Goal: Task Accomplishment & Management: Complete application form

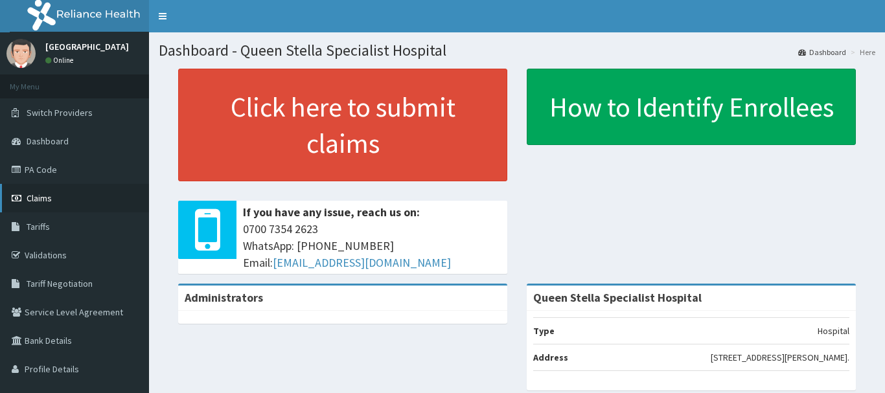
click at [49, 196] on span "Claims" at bounding box center [39, 198] width 25 height 12
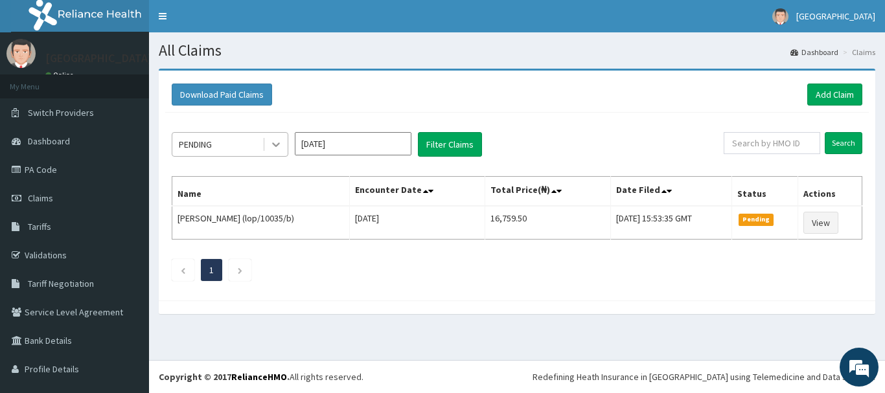
click at [274, 144] on icon at bounding box center [276, 145] width 8 height 5
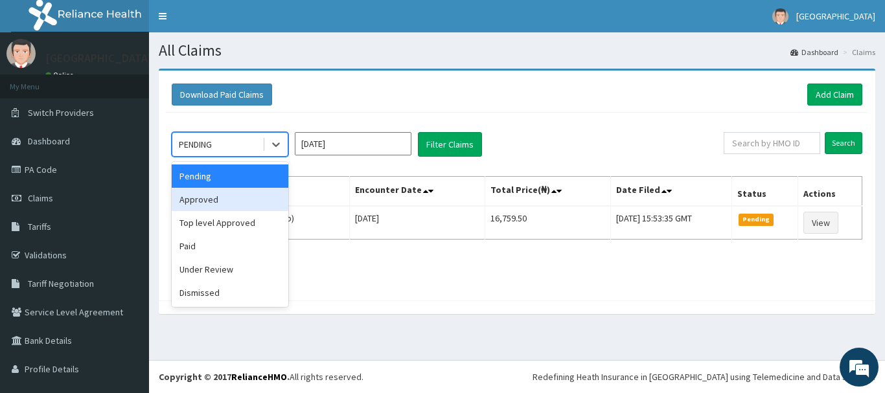
click at [273, 198] on div "Approved" at bounding box center [230, 199] width 117 height 23
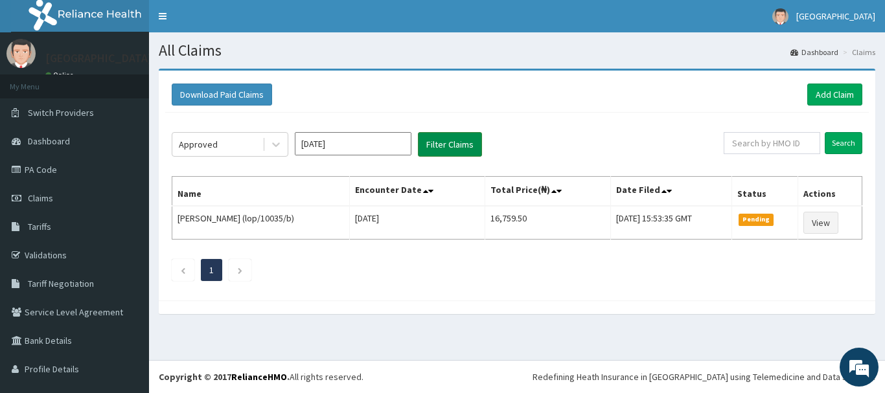
click at [448, 143] on button "Filter Claims" at bounding box center [450, 144] width 64 height 25
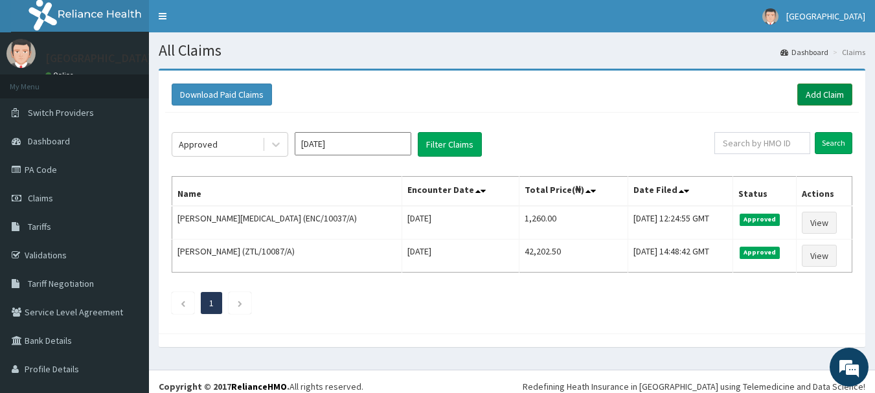
click at [812, 93] on link "Add Claim" at bounding box center [825, 95] width 55 height 22
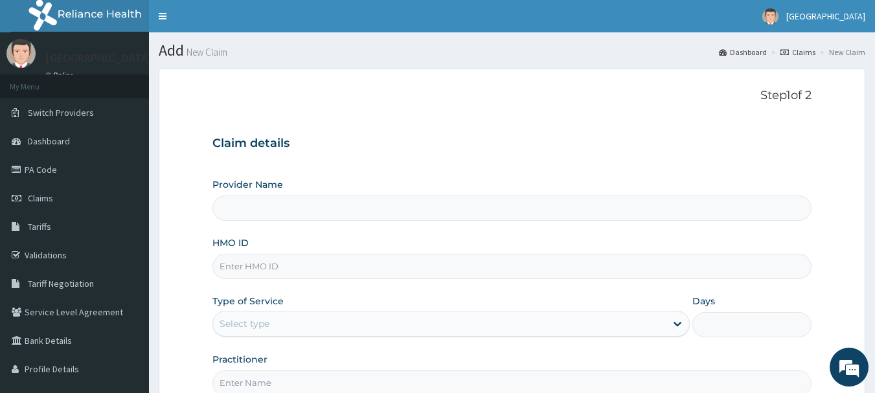
type input "Queen Stella Specialist Hospital"
click at [297, 264] on input "HMO ID" at bounding box center [513, 266] width 600 height 25
type input "GBZ/10308/A"
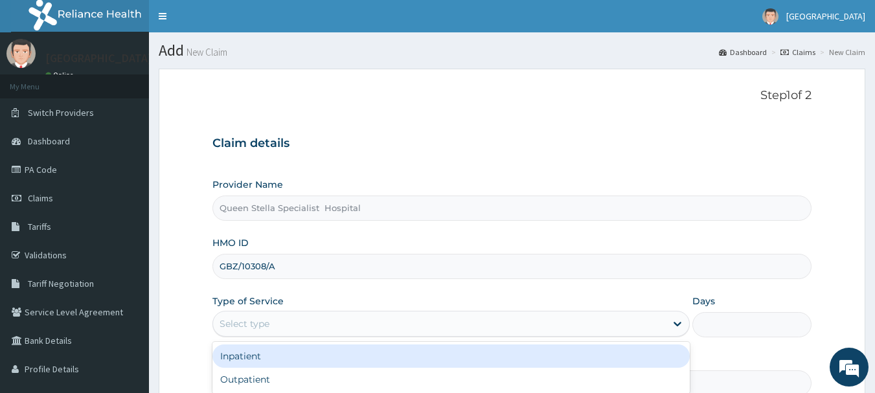
click at [326, 333] on div "Select type" at bounding box center [439, 324] width 453 height 21
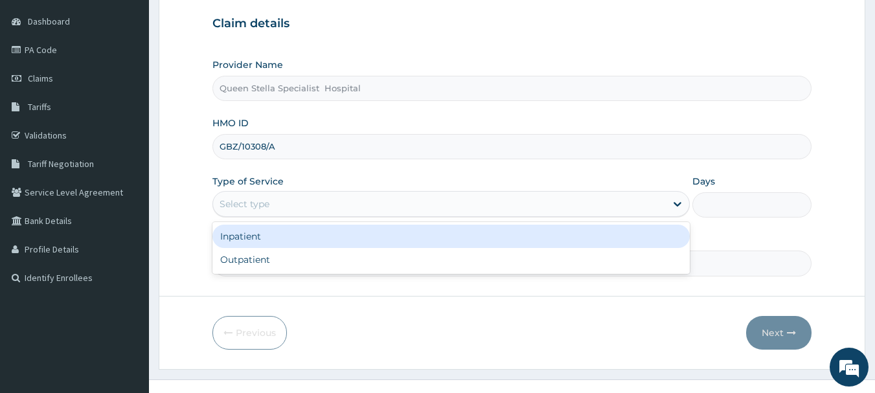
scroll to position [130, 0]
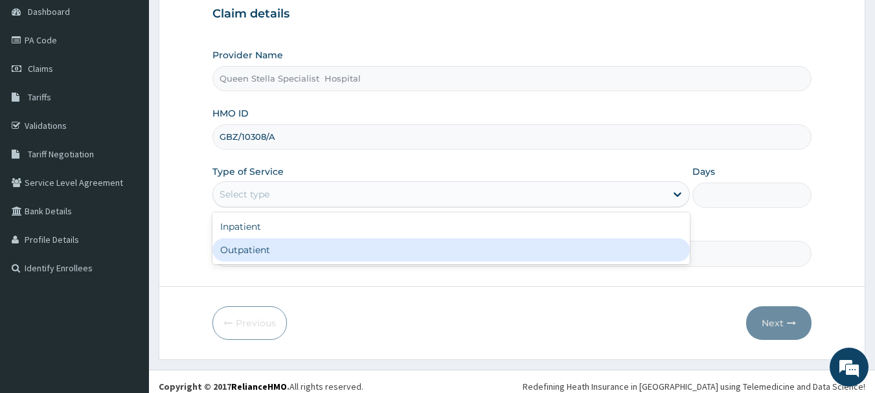
click at [358, 260] on div "Outpatient" at bounding box center [452, 249] width 478 height 23
type input "1"
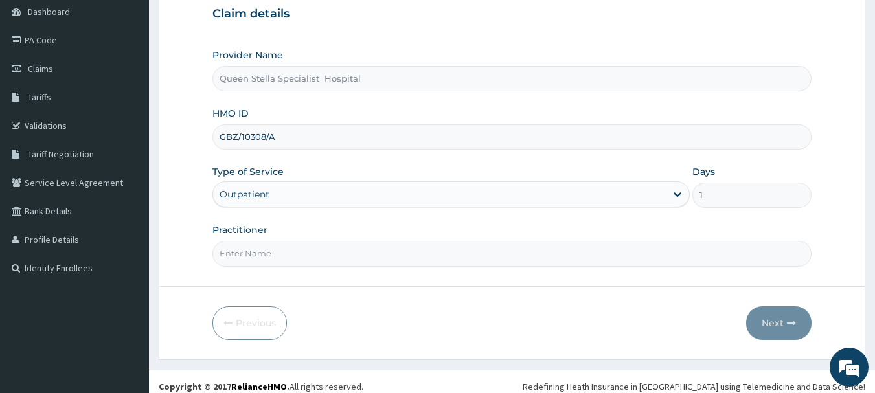
click at [440, 263] on input "Practitioner" at bounding box center [513, 253] width 600 height 25
type input "[PERSON_NAME]"
click at [782, 320] on button "Next" at bounding box center [778, 323] width 65 height 34
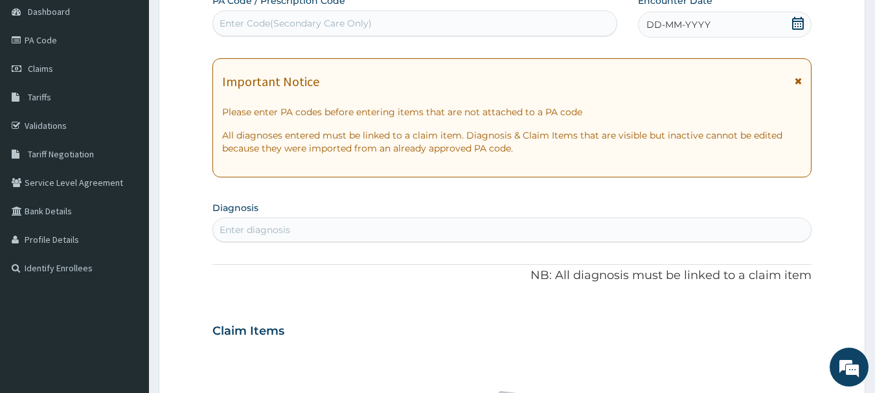
click at [800, 17] on icon at bounding box center [798, 23] width 13 height 13
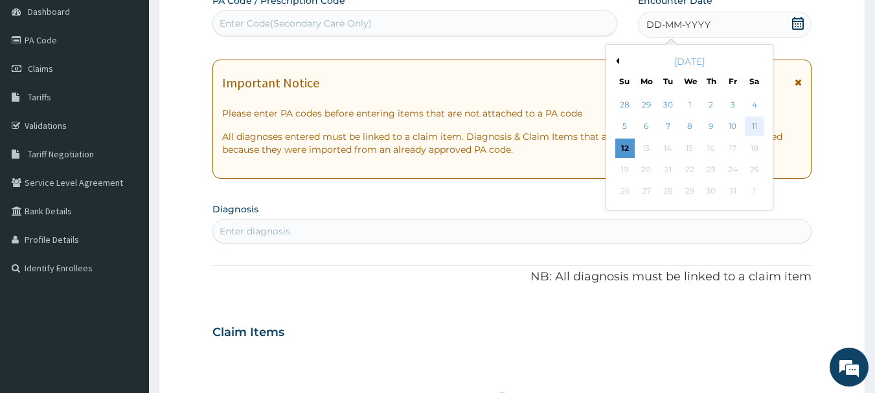
click at [754, 122] on div "11" at bounding box center [754, 126] width 19 height 19
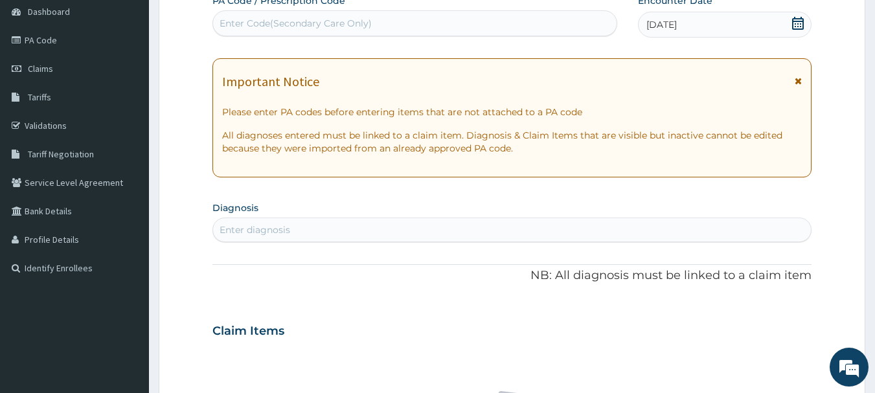
click at [309, 231] on div "Enter diagnosis" at bounding box center [512, 230] width 599 height 21
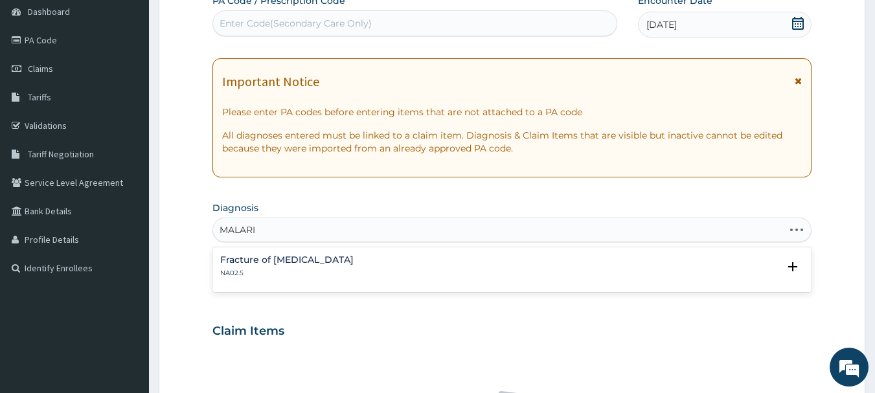
type input "MALARIA"
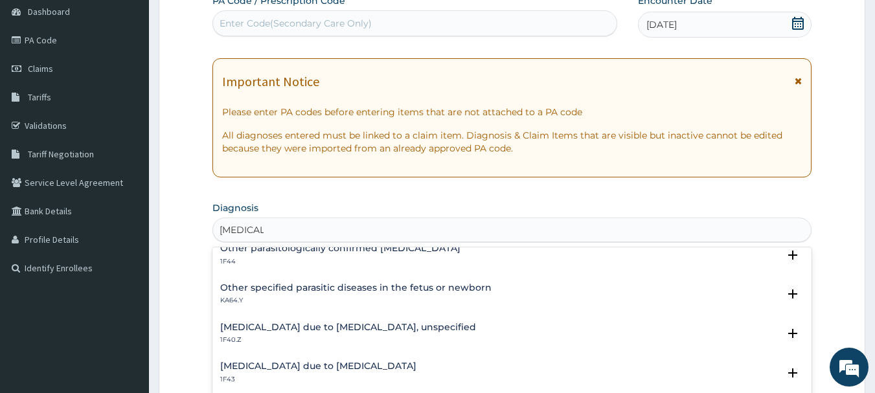
click at [404, 329] on h4 "Malaria due to Plasmodium falciparum, unspecified" at bounding box center [348, 328] width 256 height 10
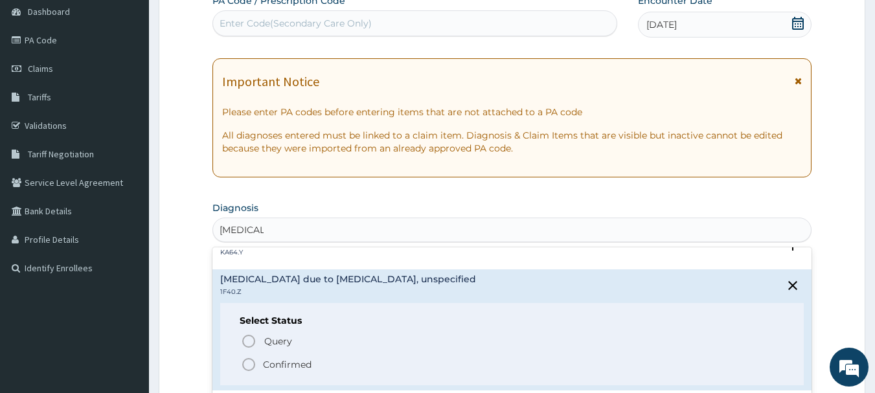
scroll to position [194, 0]
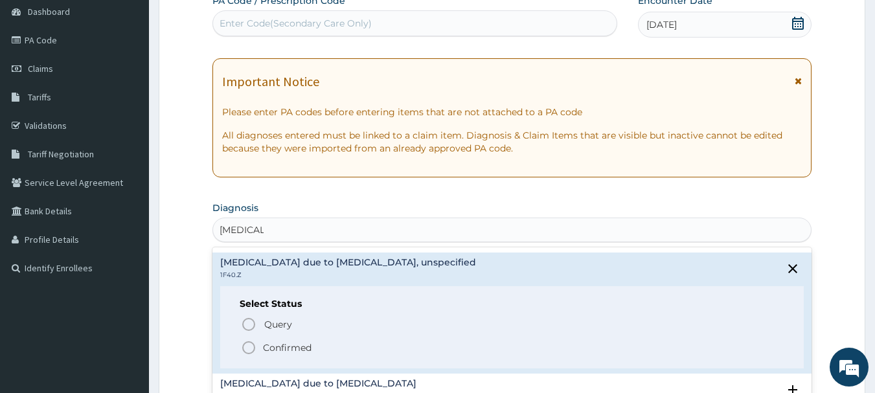
click at [299, 349] on p "Confirmed" at bounding box center [287, 347] width 49 height 13
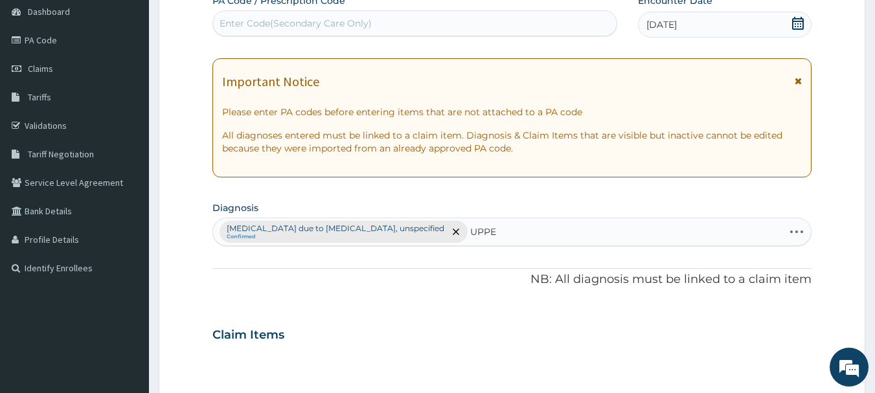
type input "UPPER"
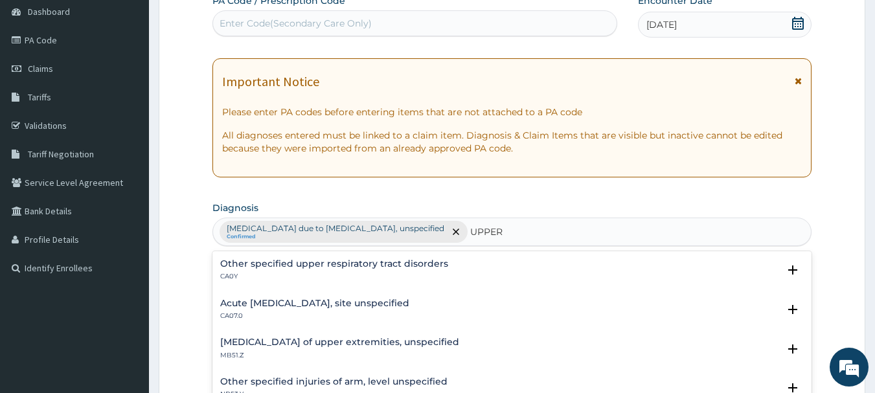
click at [395, 303] on h4 "Acute upper respiratory infection, site unspecified" at bounding box center [314, 304] width 189 height 10
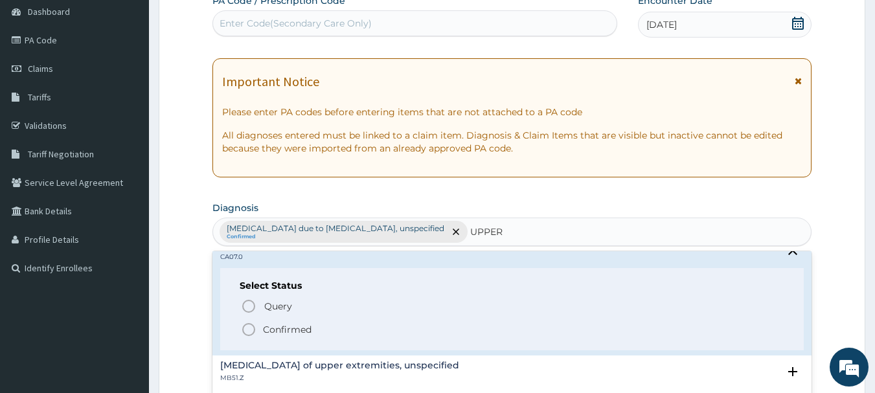
scroll to position [130, 0]
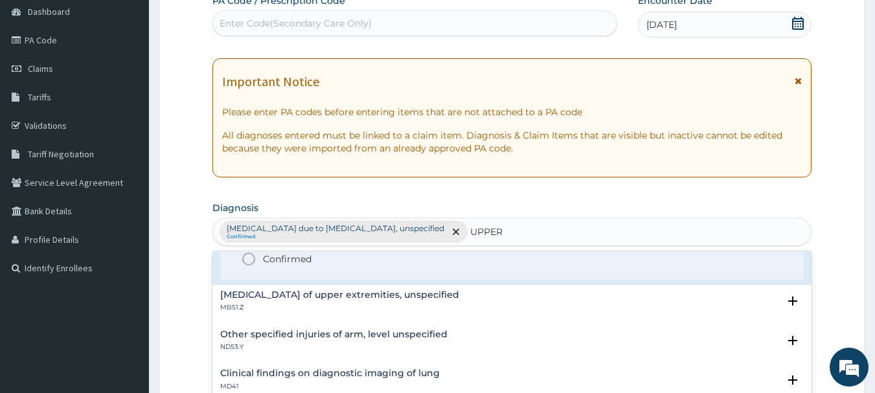
click at [288, 259] on p "Confirmed" at bounding box center [287, 259] width 49 height 13
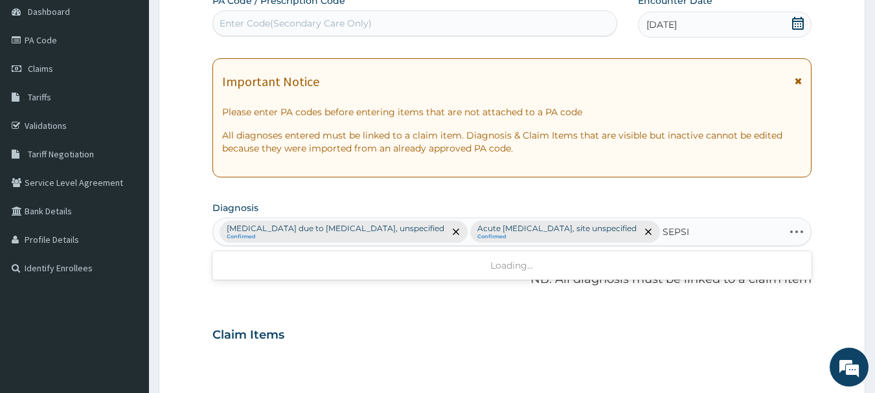
type input "SEPSIS"
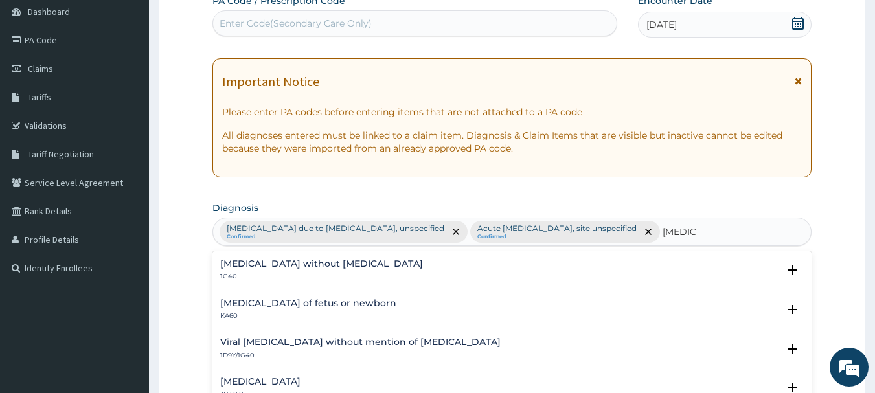
click at [297, 262] on h4 "Sepsis without septic shock" at bounding box center [321, 264] width 203 height 10
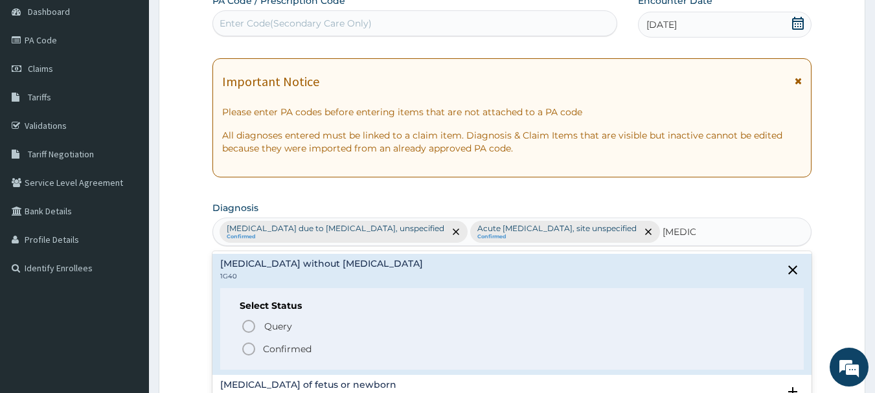
click at [270, 347] on p "Confirmed" at bounding box center [287, 349] width 49 height 13
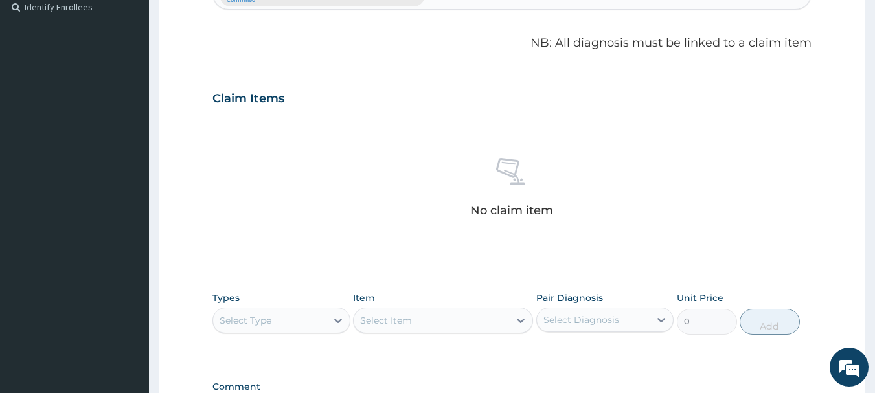
scroll to position [518, 0]
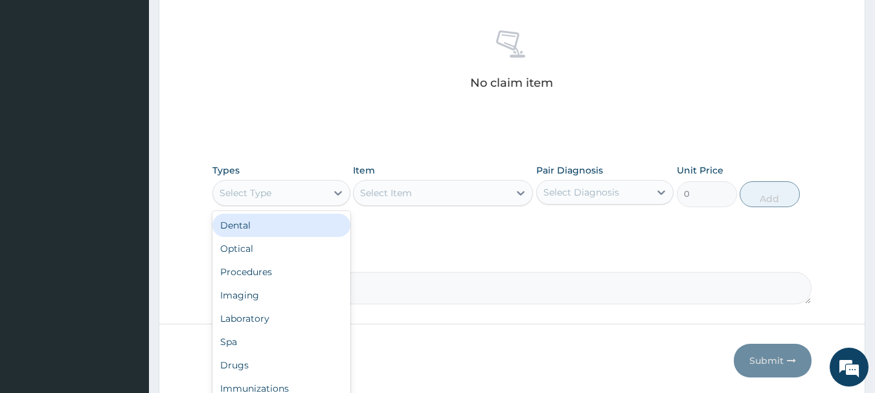
click at [289, 199] on div "Select Type" at bounding box center [269, 193] width 113 height 21
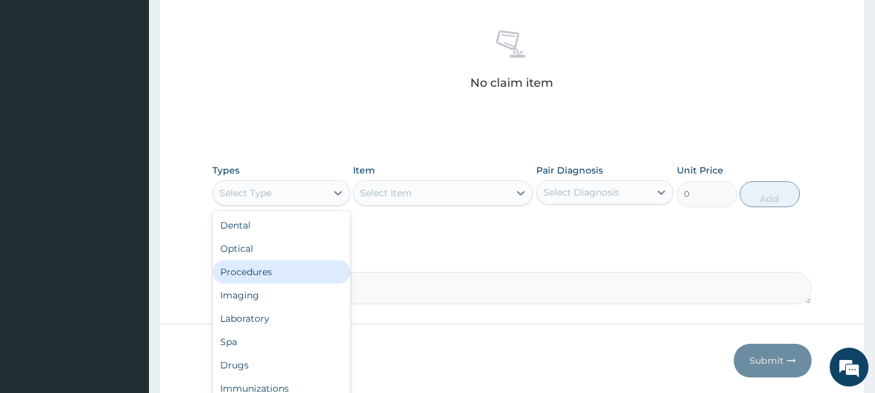
click at [273, 277] on div "Procedures" at bounding box center [282, 271] width 138 height 23
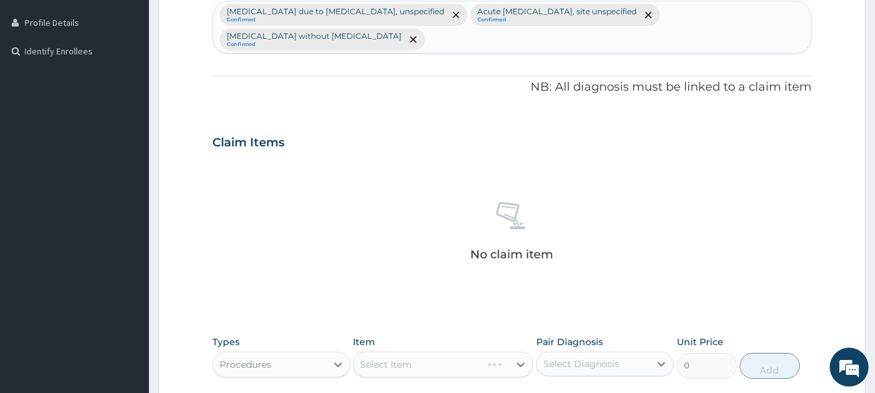
scroll to position [324, 0]
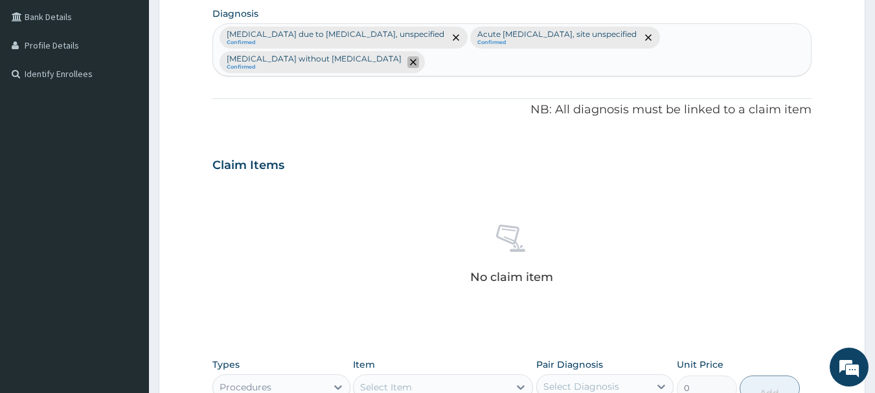
click at [410, 62] on icon "remove selection option" at bounding box center [413, 62] width 6 height 6
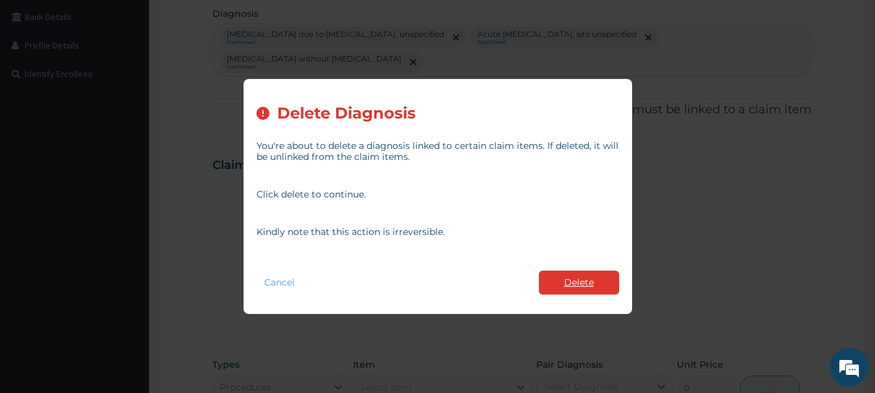
click at [567, 288] on button "Delete" at bounding box center [579, 283] width 80 height 24
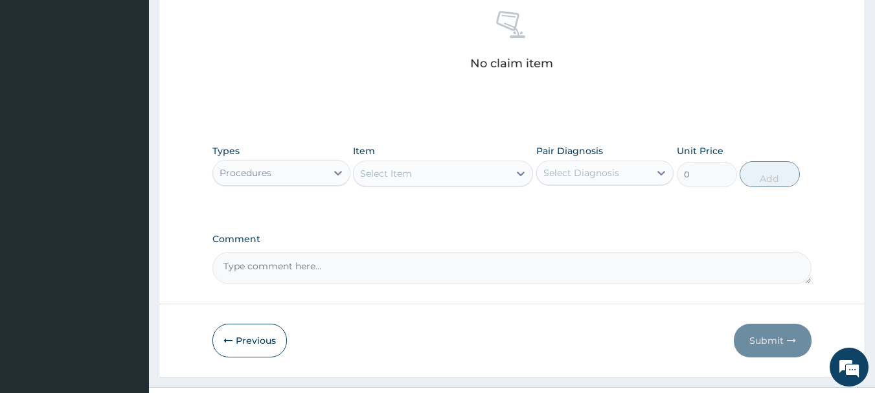
scroll to position [518, 0]
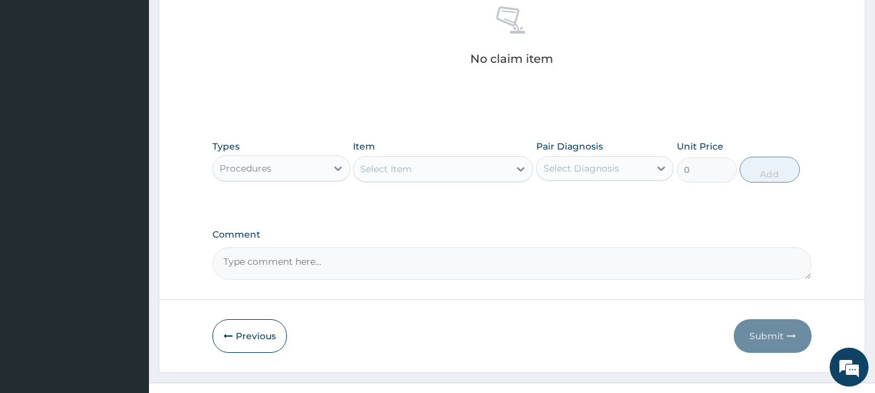
click at [376, 172] on div "Select Item" at bounding box center [386, 169] width 52 height 13
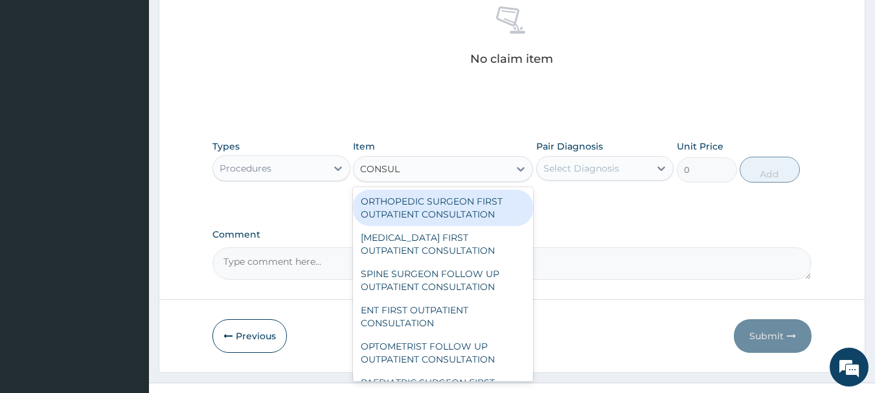
type input "CONSULT"
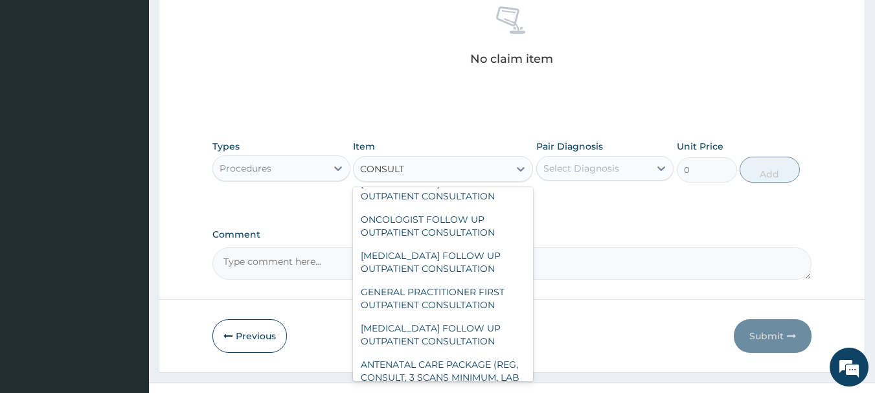
scroll to position [907, 0]
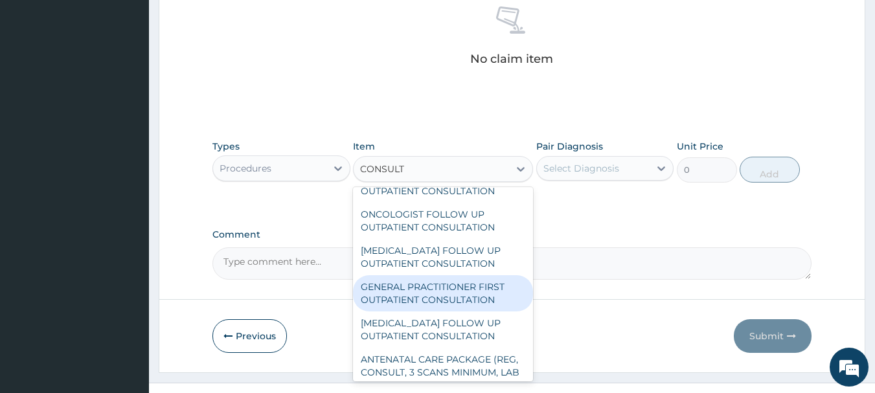
drag, startPoint x: 446, startPoint y: 305, endPoint x: 519, endPoint y: 229, distance: 105.4
click at [452, 295] on div "GENERAL PRACTITIONER FIRST OUTPATIENT CONSULTATION" at bounding box center [443, 293] width 180 height 36
type input "3750"
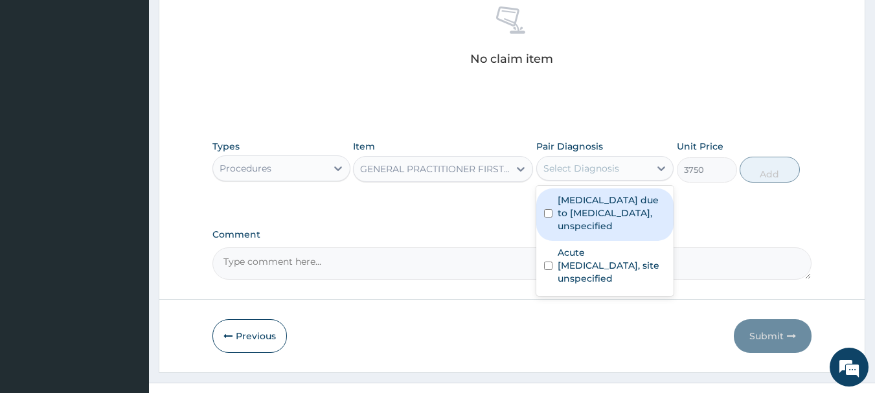
click at [582, 173] on div "Select Diagnosis" at bounding box center [582, 168] width 76 height 13
drag, startPoint x: 591, startPoint y: 218, endPoint x: 591, endPoint y: 239, distance: 20.7
click at [591, 227] on label "Malaria due to Plasmodium falciparum, unspecified" at bounding box center [612, 213] width 109 height 39
checkbox input "true"
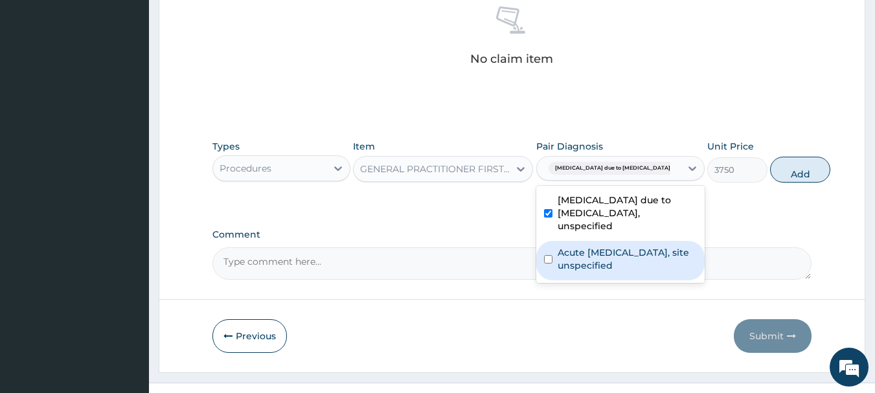
drag, startPoint x: 585, startPoint y: 265, endPoint x: 624, endPoint y: 245, distance: 43.8
click at [586, 265] on label "Acute upper respiratory infection, site unspecified" at bounding box center [627, 259] width 139 height 26
checkbox input "true"
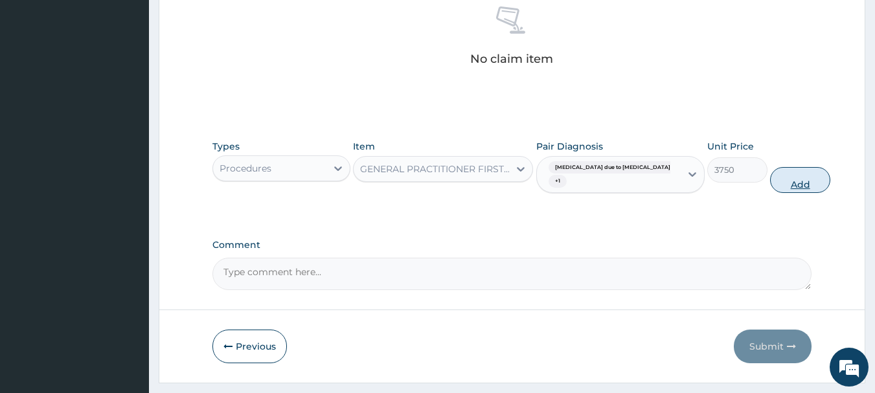
click at [777, 181] on button "Add" at bounding box center [800, 180] width 60 height 26
type input "0"
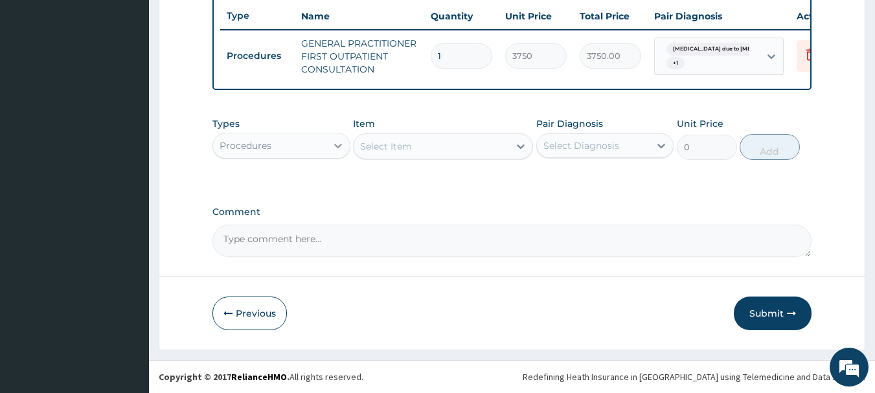
click at [328, 148] on div at bounding box center [338, 145] width 23 height 23
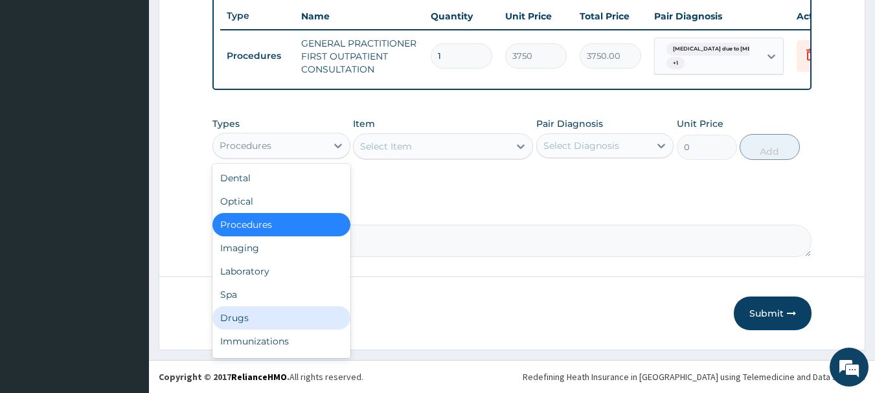
click at [297, 314] on div "Drugs" at bounding box center [282, 317] width 138 height 23
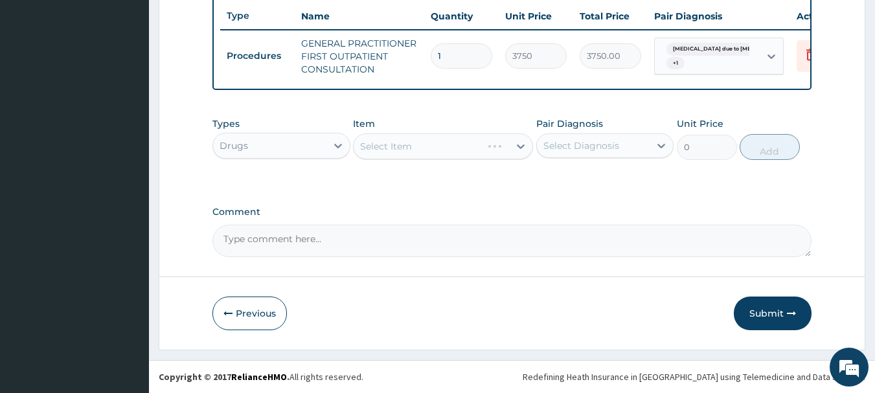
click at [421, 157] on div "Select Item" at bounding box center [443, 146] width 180 height 26
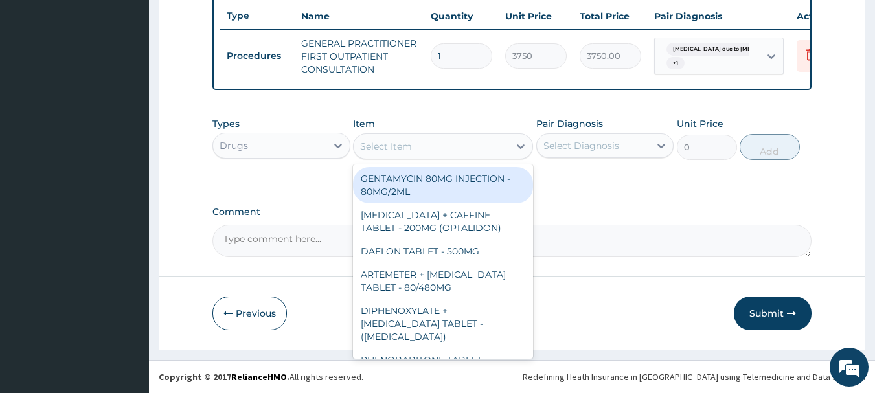
click at [421, 154] on div "Select Item" at bounding box center [432, 146] width 156 height 21
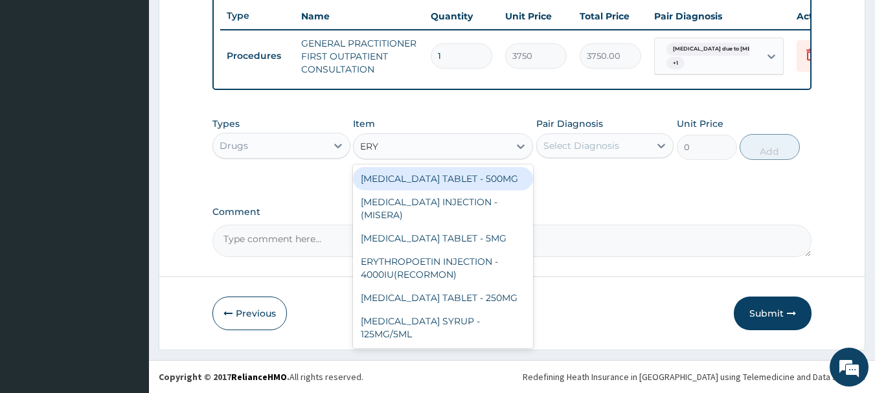
type input "ERYT"
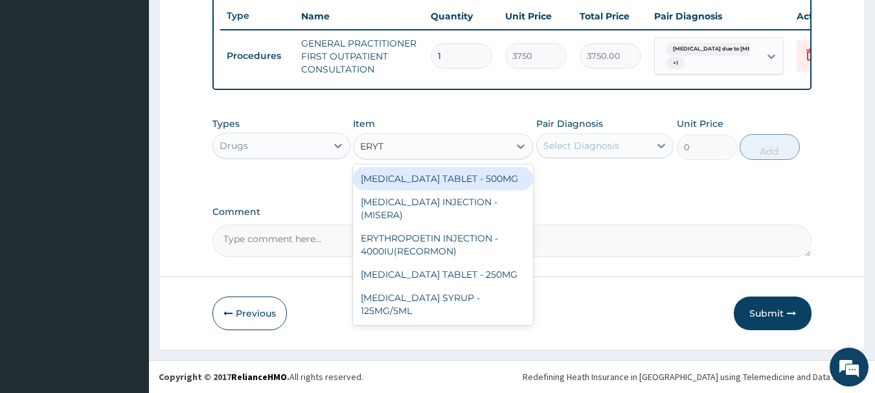
click at [426, 177] on div "ERYTHROMYCIN TABLET - 500MG" at bounding box center [443, 178] width 180 height 23
type input "140"
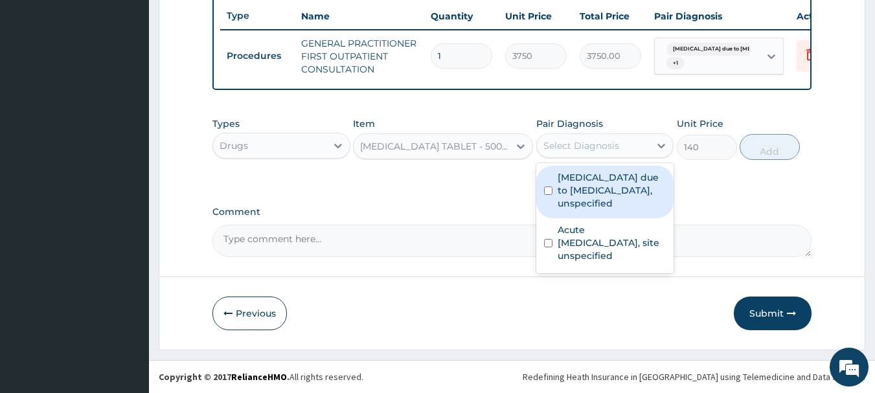
click at [595, 146] on div "Select Diagnosis" at bounding box center [582, 145] width 76 height 13
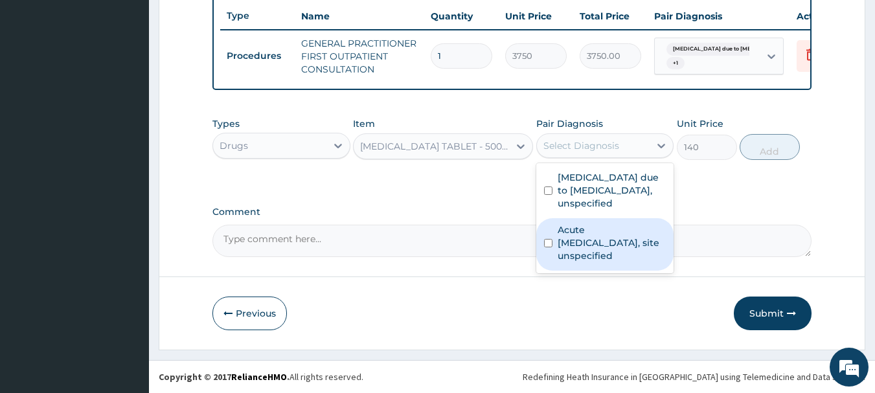
click at [584, 238] on label "Acute upper respiratory infection, site unspecified" at bounding box center [612, 243] width 109 height 39
checkbox input "true"
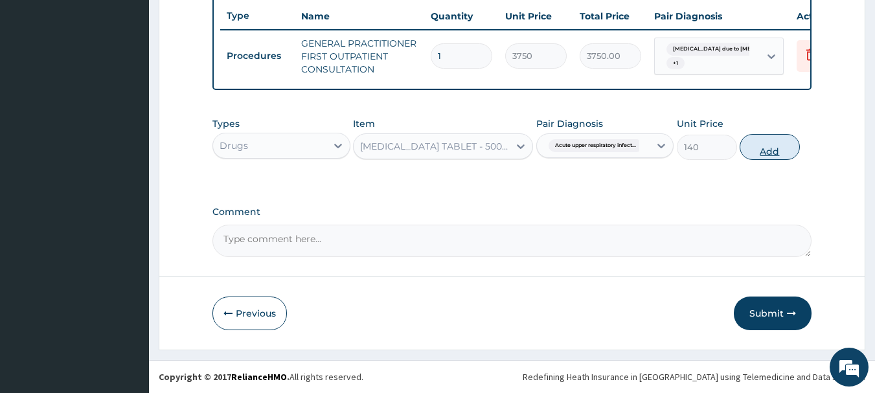
click at [769, 143] on button "Add" at bounding box center [770, 147] width 60 height 26
type input "0"
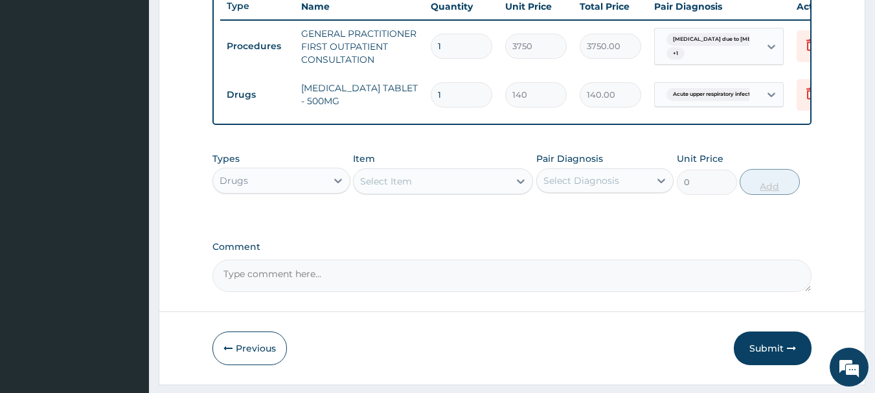
type input "10"
type input "1400.00"
type input "10"
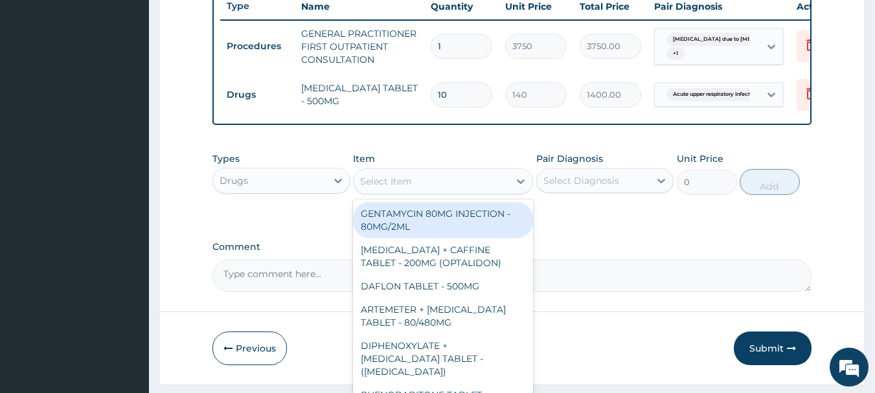
click at [475, 189] on div "Select Item" at bounding box center [432, 181] width 156 height 21
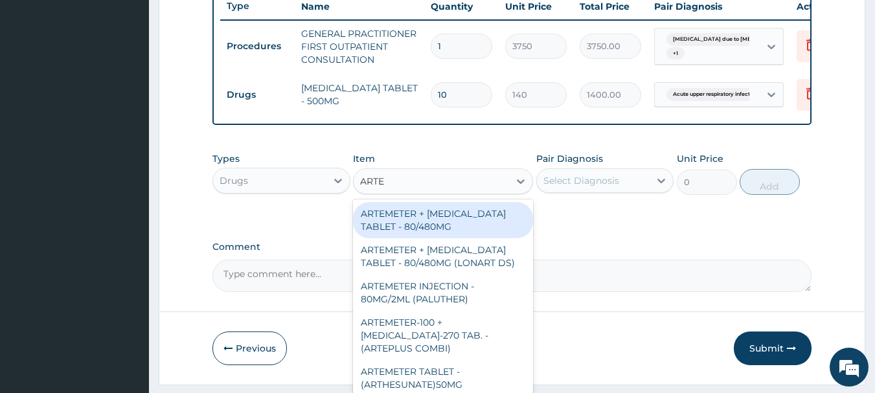
type input "ARTEM"
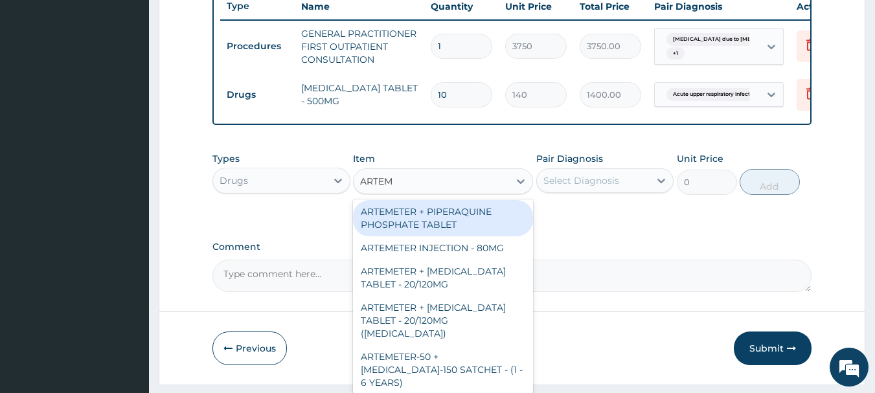
scroll to position [518, 0]
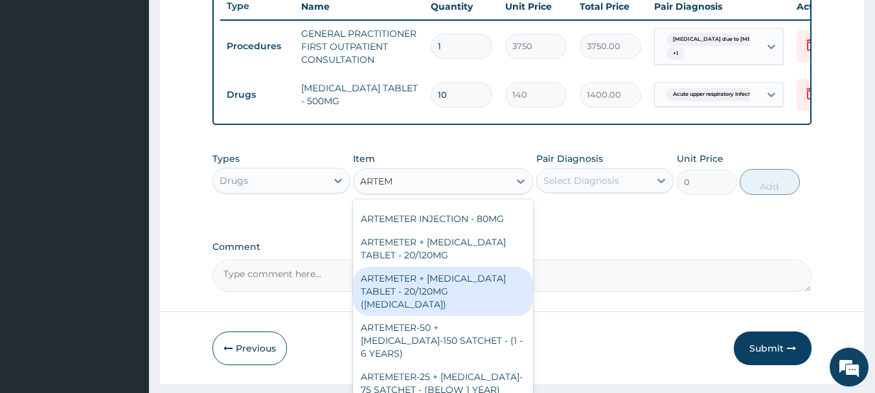
click at [498, 290] on div "ARTEMETER + LUMEFANTRINE TABLET - 20/120MG (COARTEM)" at bounding box center [443, 291] width 180 height 49
type input "210"
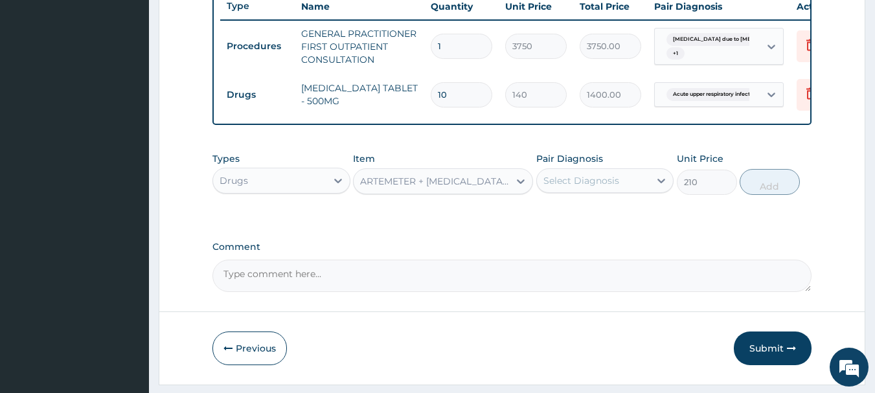
click at [617, 187] on div "Select Diagnosis" at bounding box center [582, 180] width 76 height 13
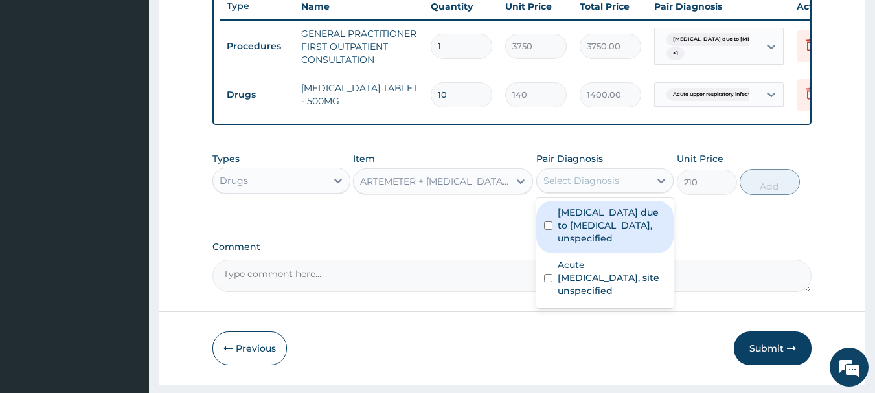
click at [609, 240] on label "Malaria due to Plasmodium falciparum, unspecified" at bounding box center [612, 225] width 109 height 39
checkbox input "true"
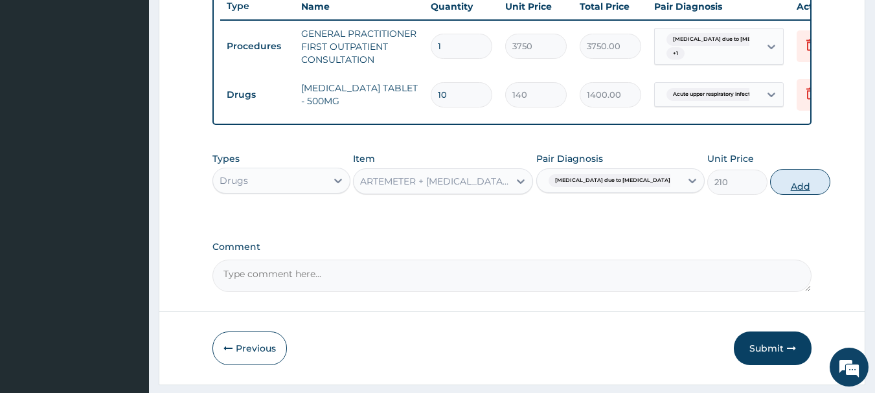
click at [785, 195] on button "Add" at bounding box center [800, 182] width 60 height 26
type input "0"
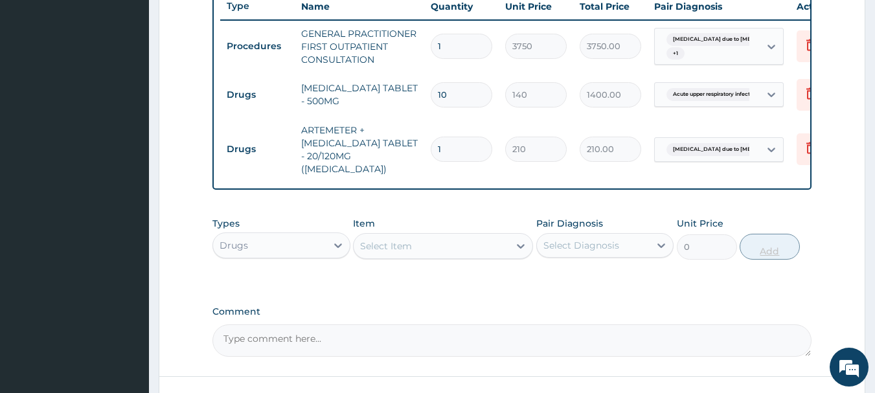
type input "0.00"
type input "2"
type input "420.00"
type input "24"
type input "5040.00"
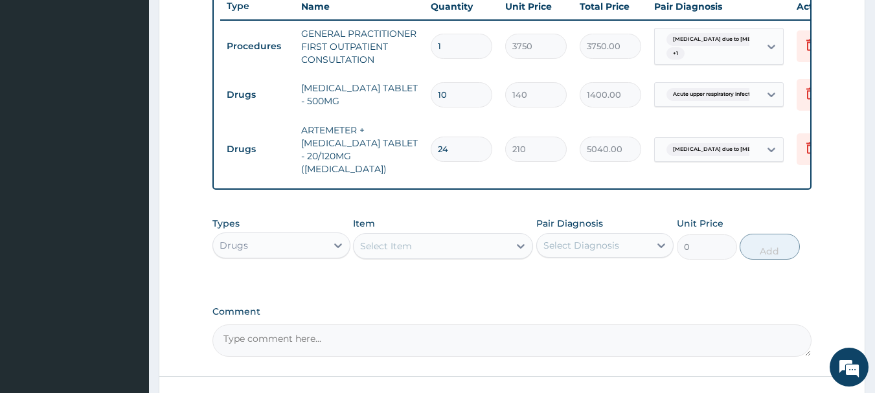
type input "24"
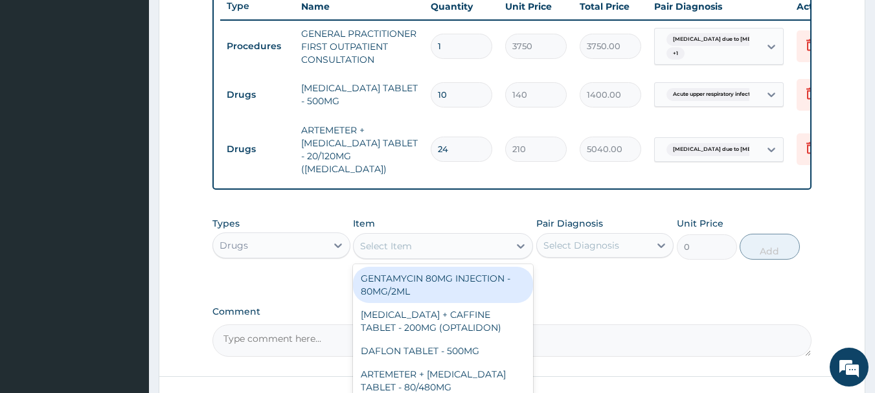
click at [416, 247] on div "Select Item" at bounding box center [432, 246] width 156 height 21
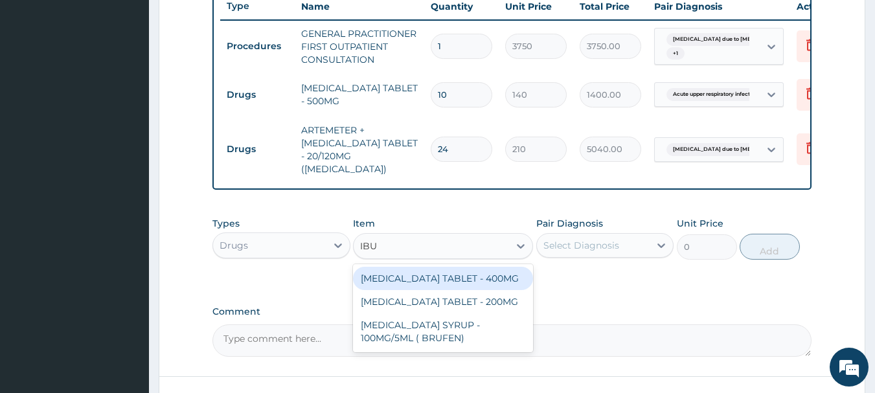
type input "IBUP"
click at [501, 274] on div "IBUPROFEN TABLET - 400MG" at bounding box center [443, 278] width 180 height 23
type input "560"
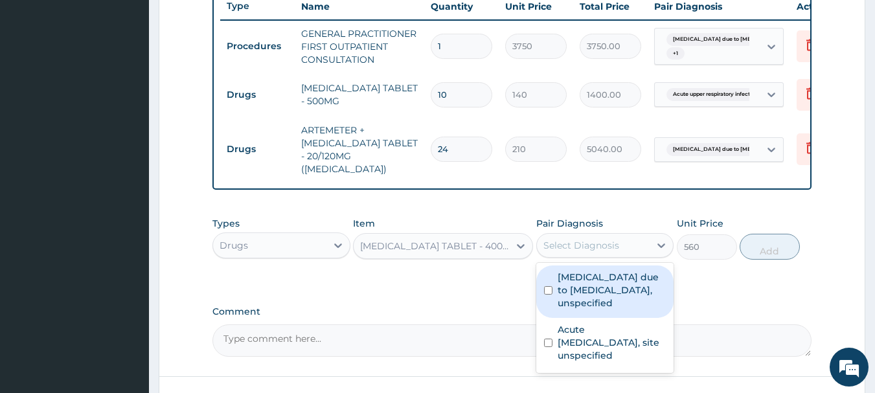
click at [582, 242] on div "Select Diagnosis" at bounding box center [582, 245] width 76 height 13
click at [585, 294] on label "Malaria due to Plasmodium falciparum, unspecified" at bounding box center [612, 290] width 109 height 39
checkbox input "true"
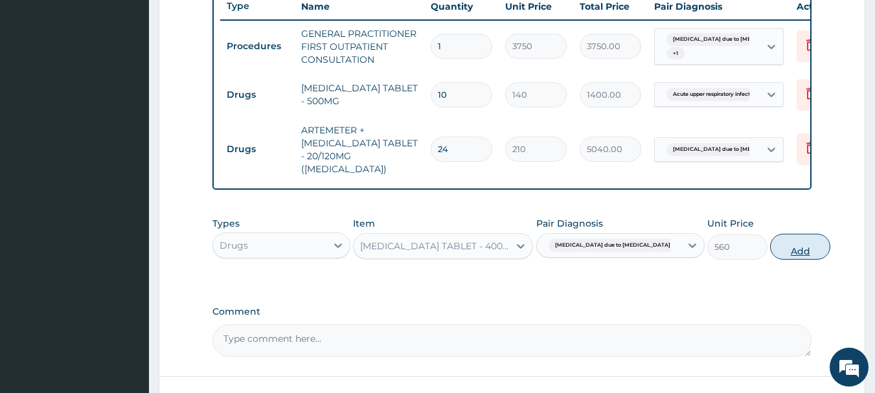
click at [770, 245] on button "Add" at bounding box center [800, 247] width 60 height 26
type input "0"
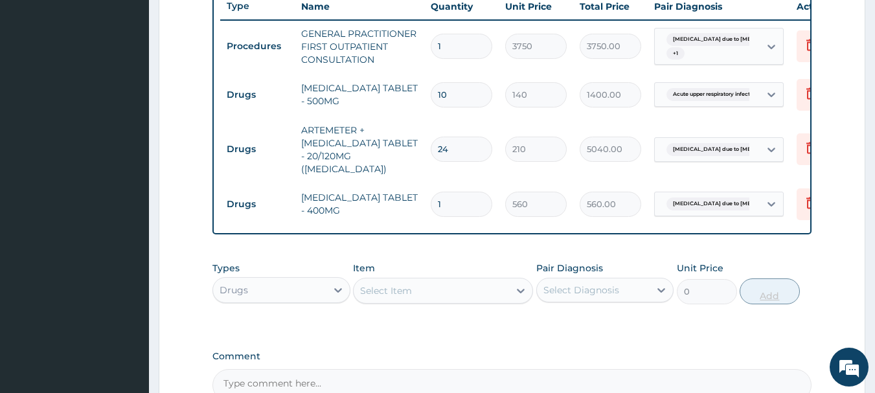
type input "10"
type input "5600.00"
type input "10"
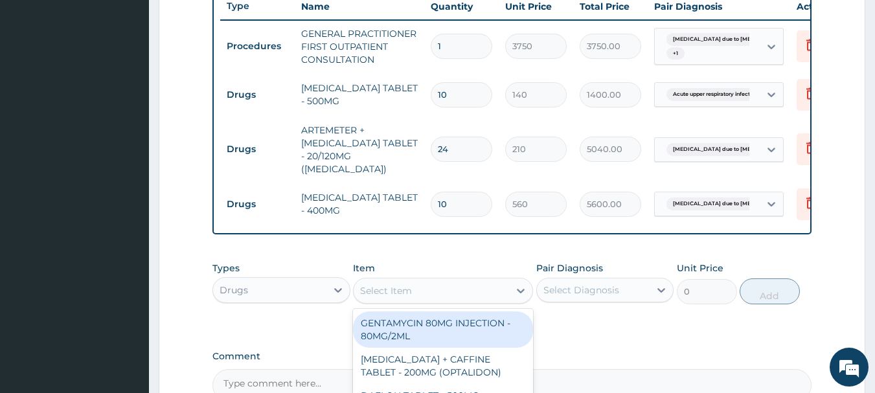
click at [365, 289] on div "Select Item" at bounding box center [386, 290] width 52 height 13
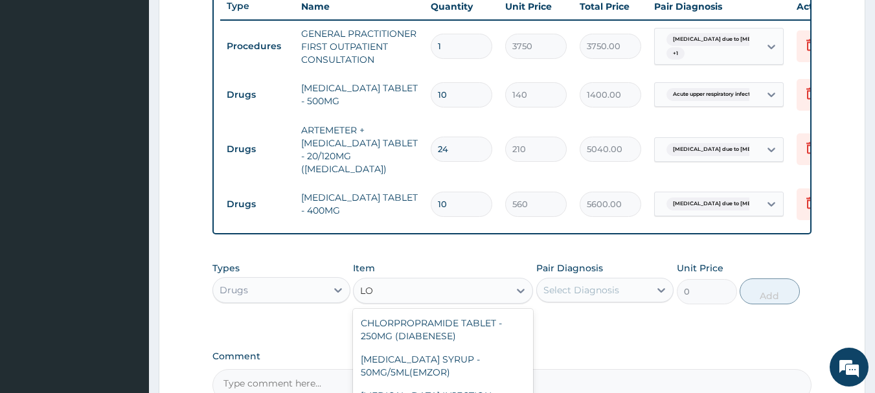
type input "L"
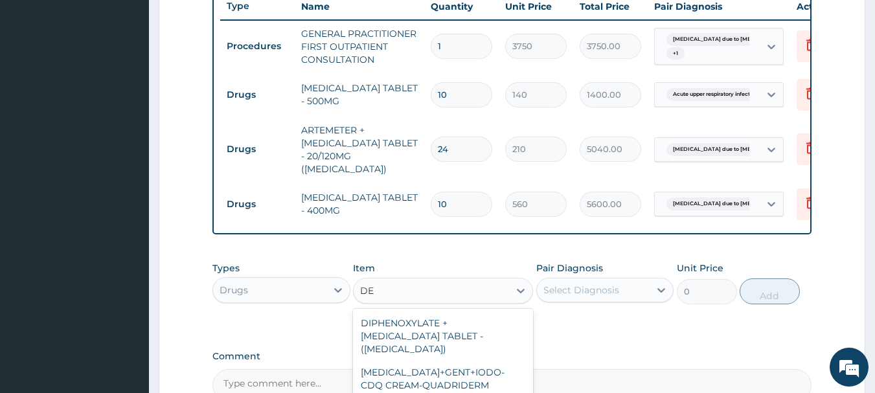
type input "D"
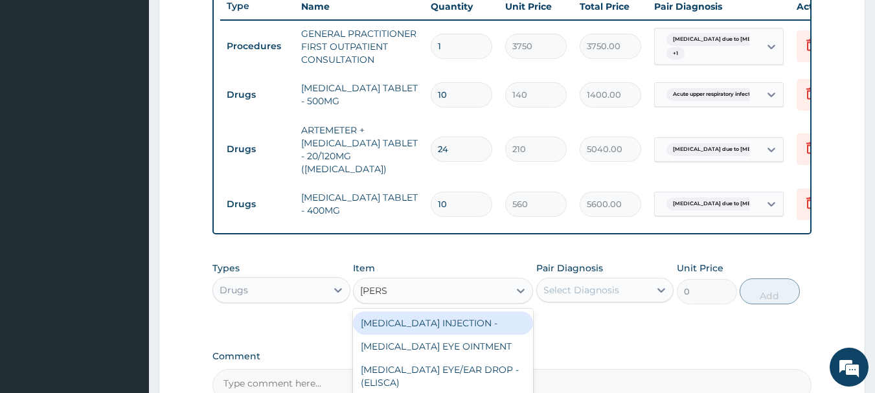
type input "LORAT"
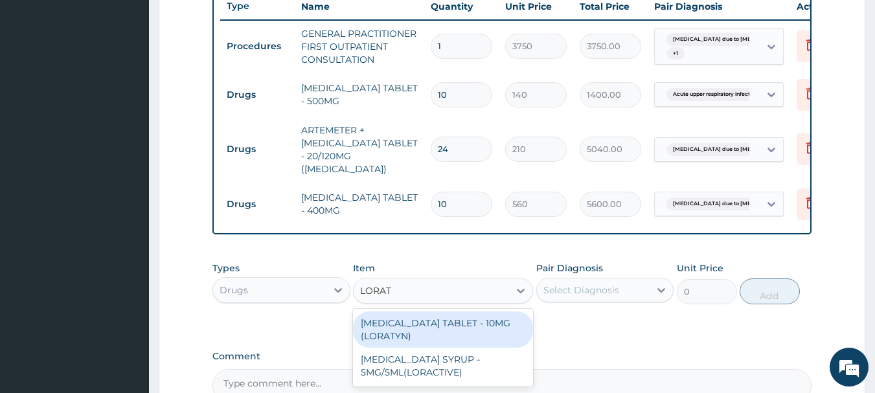
click at [461, 334] on div "LORATADINE TABLET - 10MG (LORATYN)" at bounding box center [443, 330] width 180 height 36
type input "98"
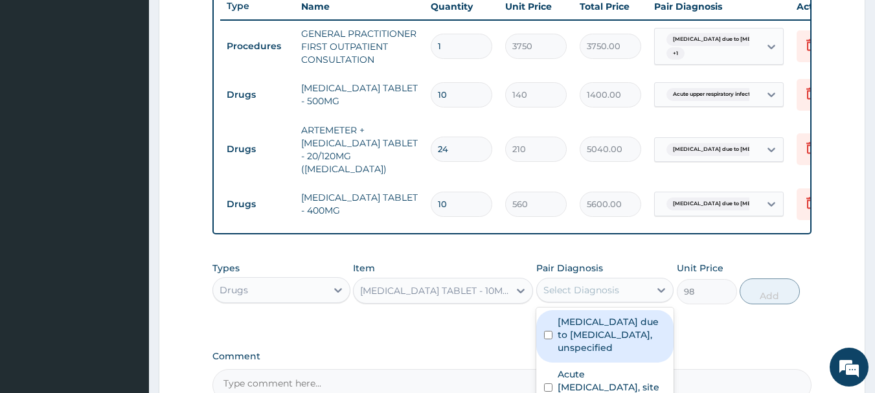
click at [573, 288] on div "Select Diagnosis" at bounding box center [582, 290] width 76 height 13
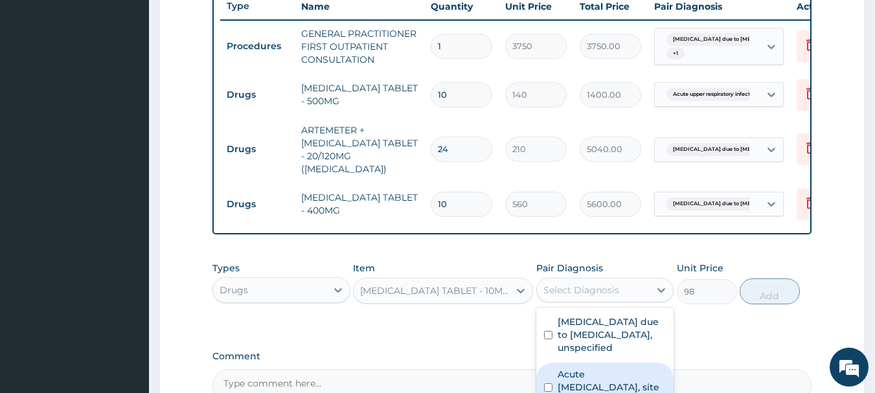
click at [584, 375] on label "Acute upper respiratory infection, site unspecified" at bounding box center [612, 387] width 109 height 39
checkbox input "true"
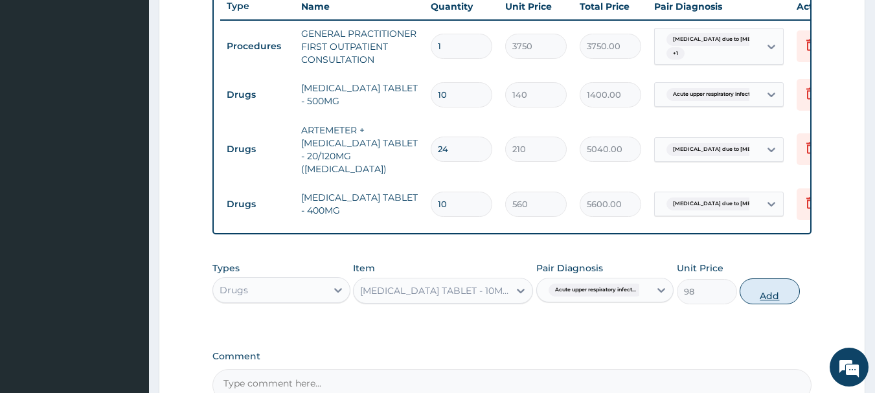
click at [755, 286] on button "Add" at bounding box center [770, 292] width 60 height 26
type input "0"
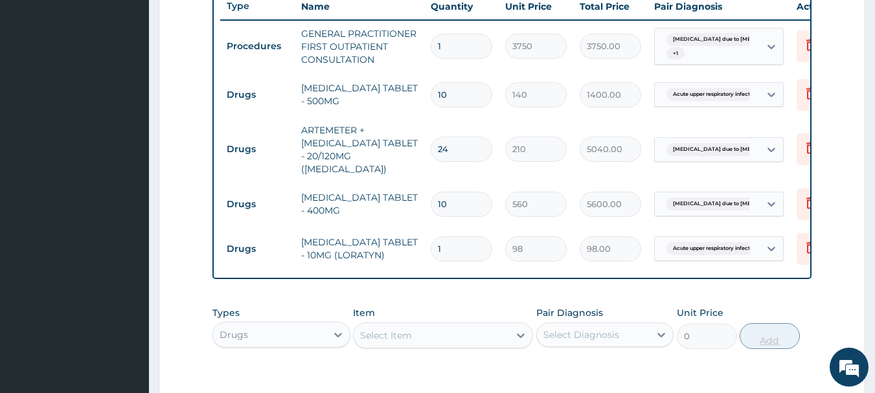
type input "0.00"
type input "6"
type input "588.00"
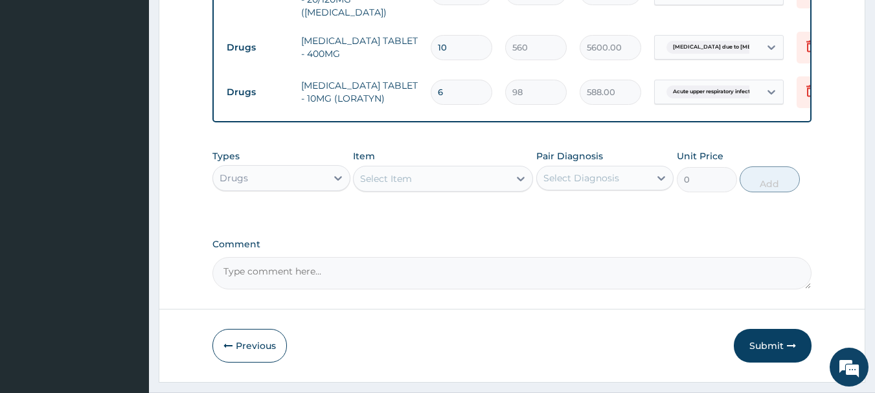
scroll to position [682, 0]
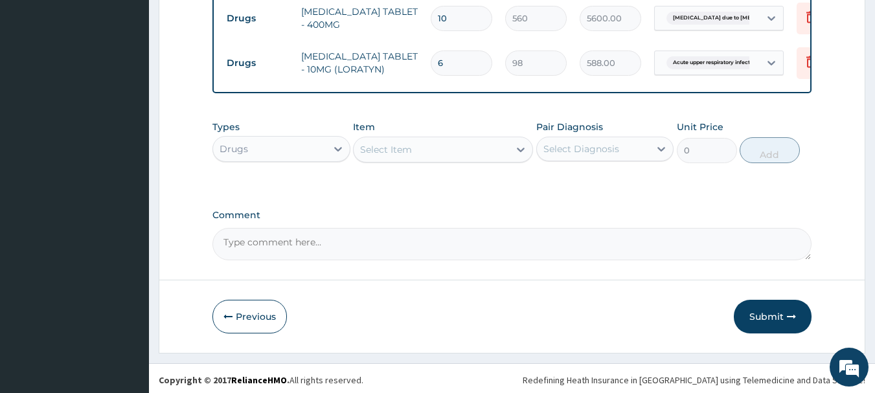
type input "6"
click at [470, 139] on div "Select Item" at bounding box center [432, 149] width 156 height 21
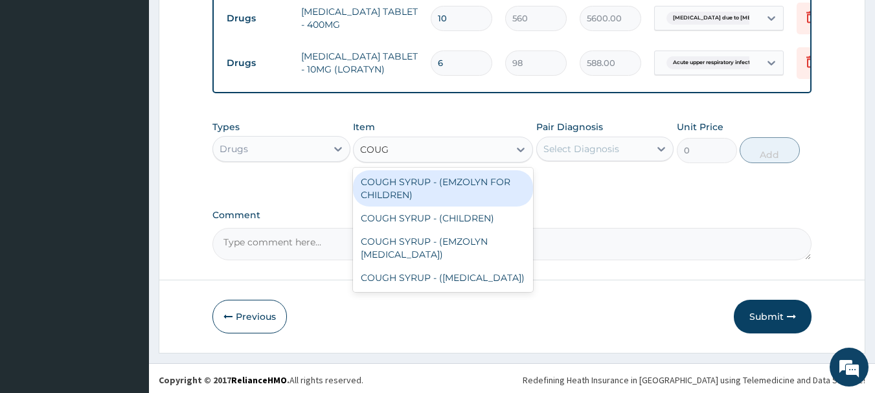
type input "COUGH"
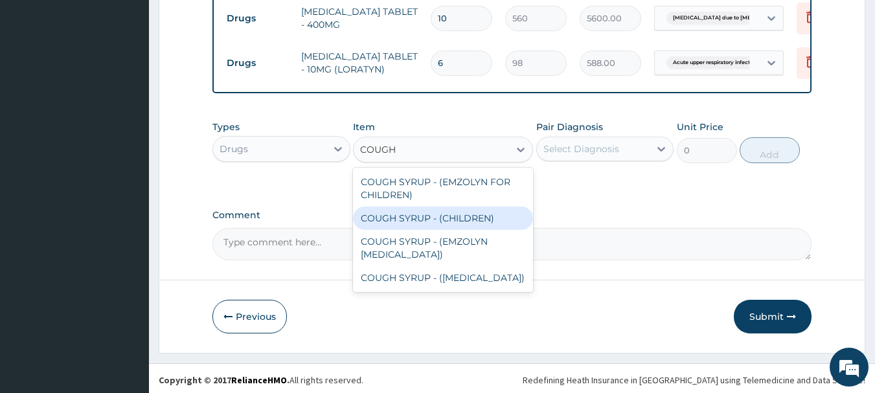
click at [473, 211] on div "COUGH SYRUP - (CHILDREN)" at bounding box center [443, 218] width 180 height 23
type input "1120"
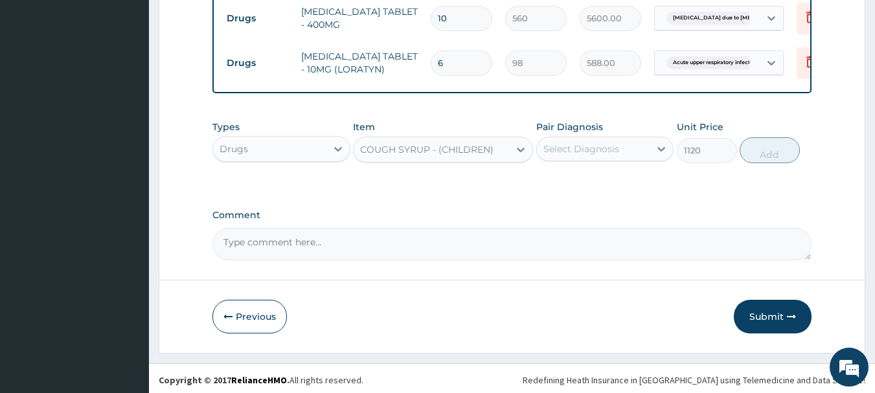
click at [621, 141] on div "Select Diagnosis" at bounding box center [593, 149] width 113 height 21
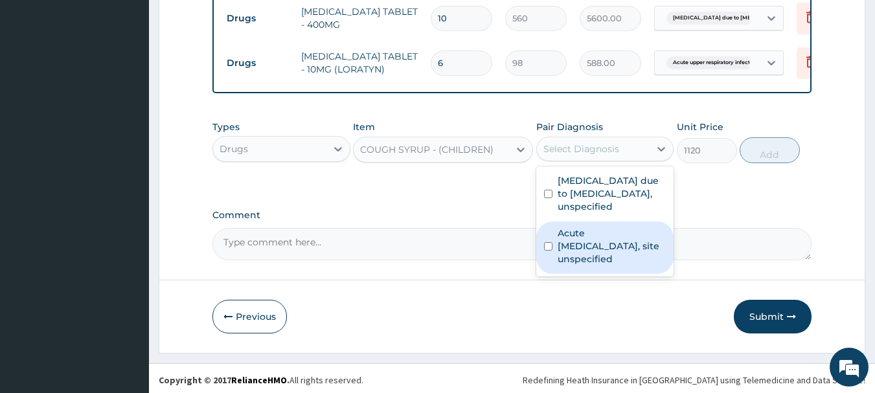
click at [603, 251] on label "Acute upper respiratory infection, site unspecified" at bounding box center [612, 246] width 109 height 39
checkbox input "true"
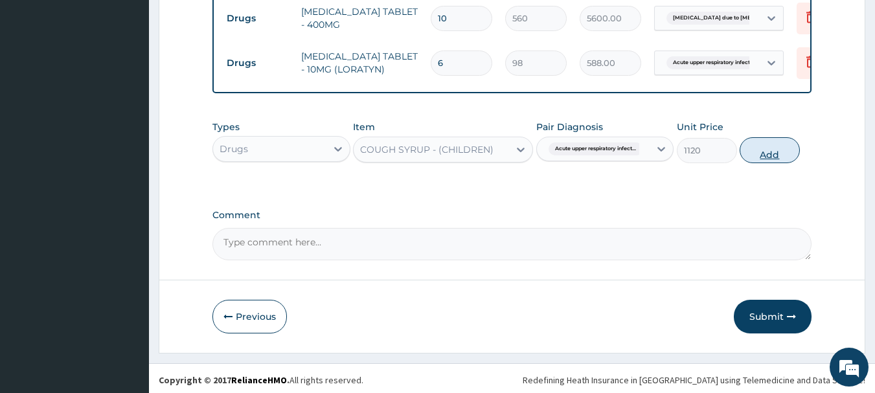
click at [768, 151] on button "Add" at bounding box center [770, 150] width 60 height 26
type input "0"
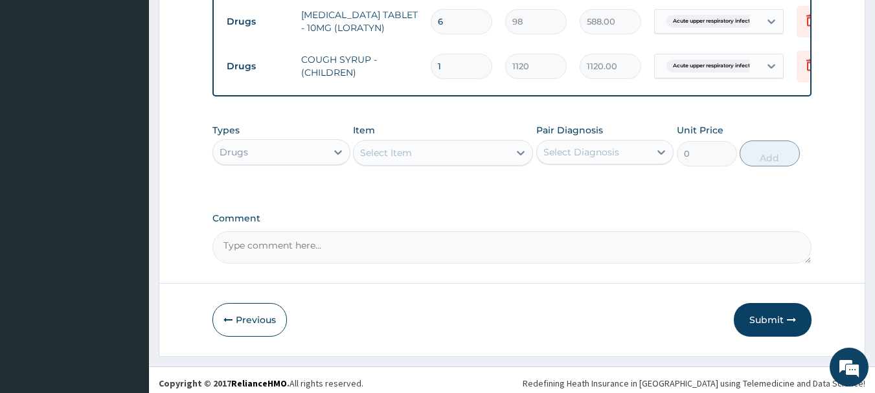
scroll to position [727, 0]
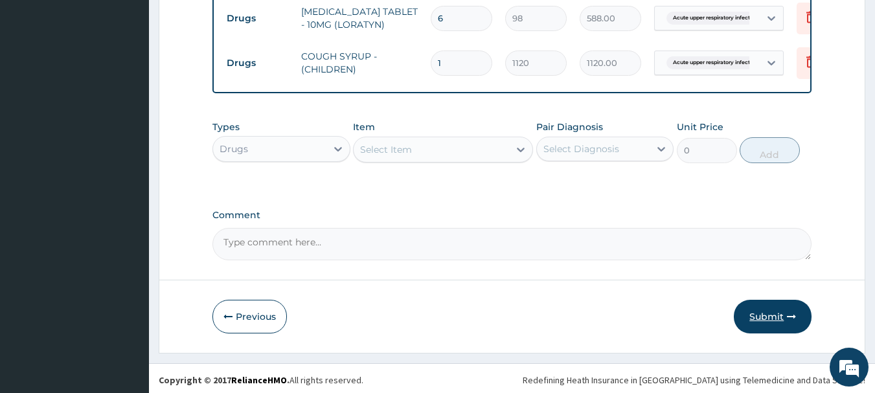
click at [760, 312] on button "Submit" at bounding box center [773, 317] width 78 height 34
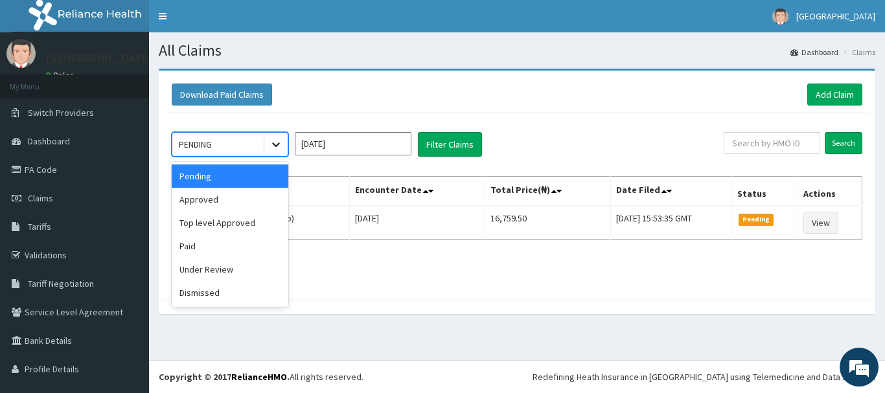
click at [275, 148] on icon at bounding box center [276, 144] width 13 height 13
click at [263, 200] on div "Approved" at bounding box center [230, 199] width 117 height 23
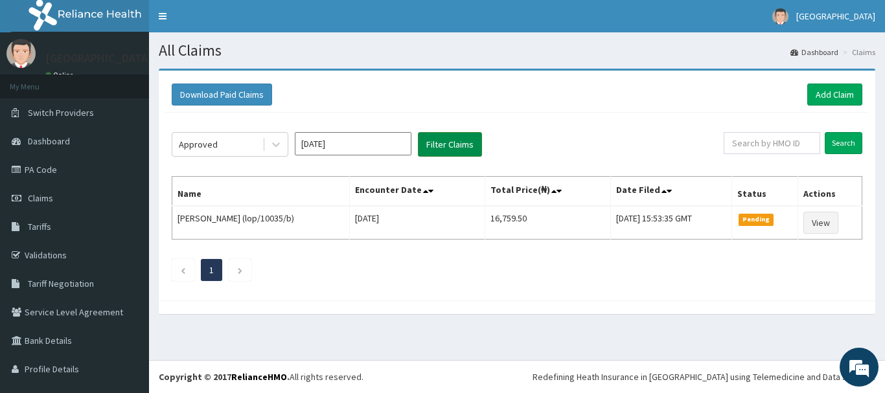
click at [443, 144] on button "Filter Claims" at bounding box center [450, 144] width 64 height 25
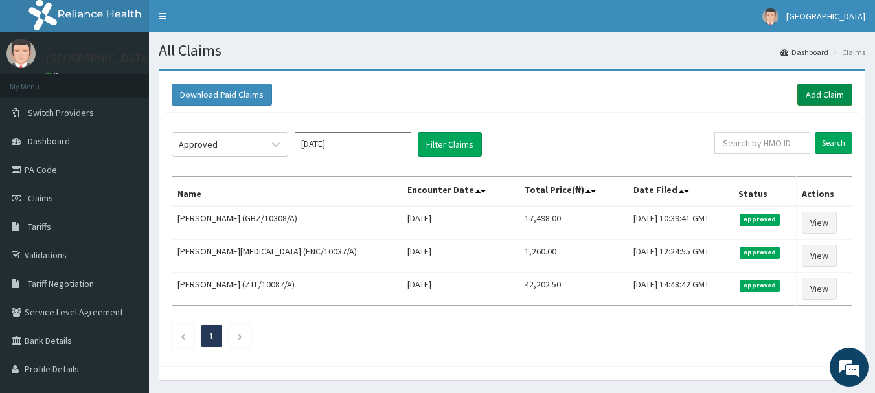
click at [844, 87] on link "Add Claim" at bounding box center [825, 95] width 55 height 22
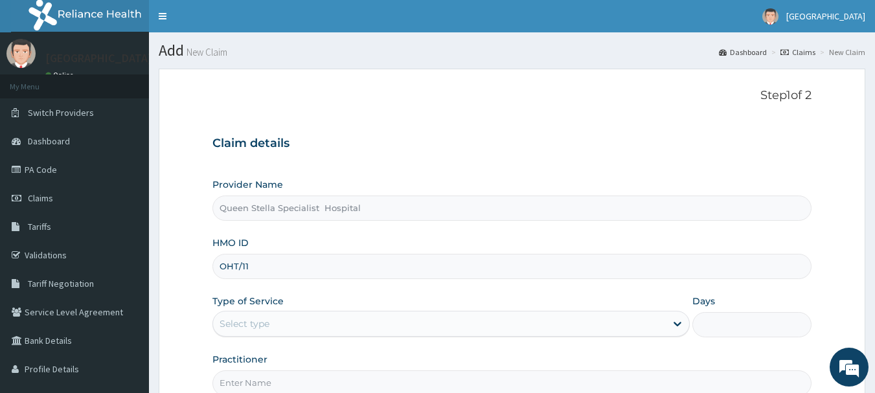
type input "OHT/11975/A"
click at [295, 315] on div "Select type" at bounding box center [439, 324] width 453 height 21
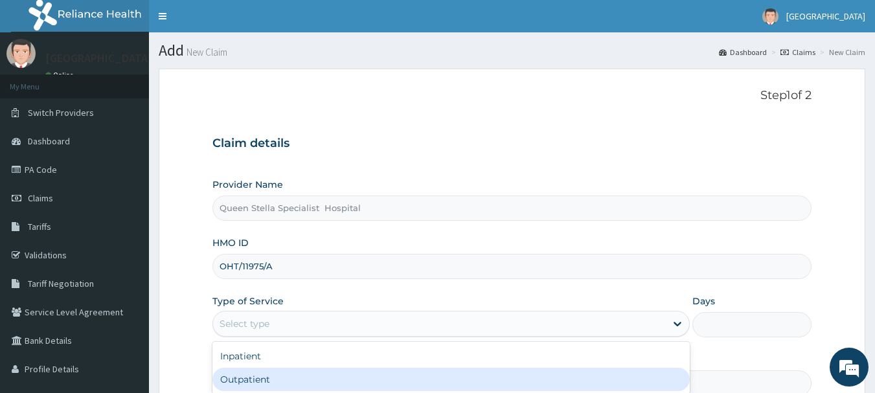
click at [299, 379] on div "Outpatient" at bounding box center [452, 379] width 478 height 23
type input "1"
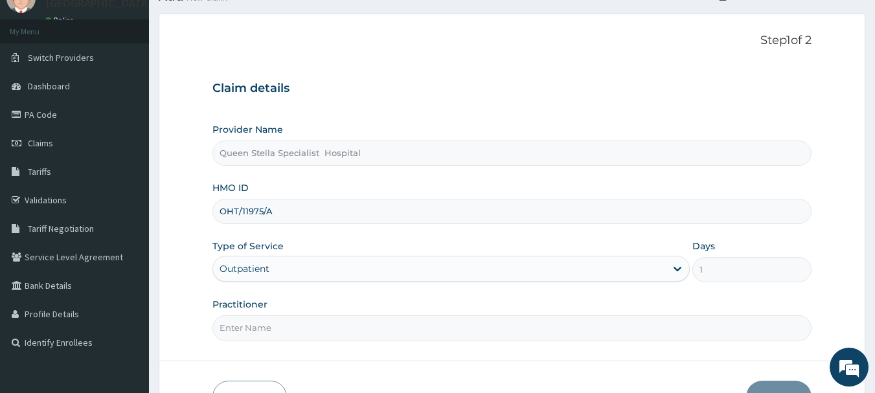
scroll to position [130, 0]
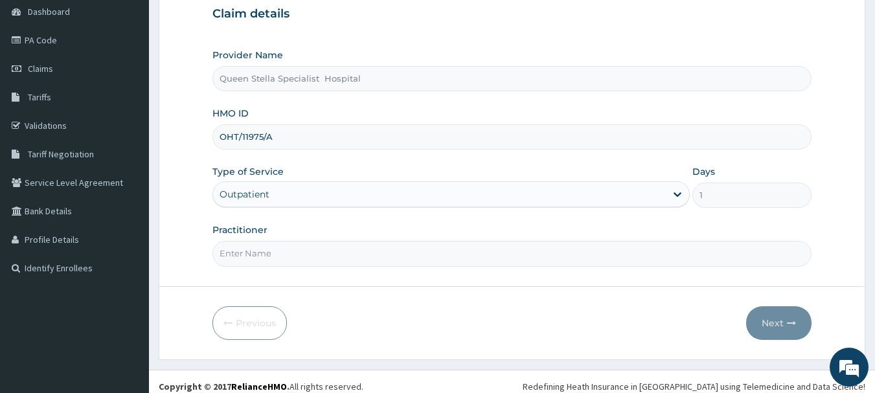
click at [298, 257] on input "Practitioner" at bounding box center [513, 253] width 600 height 25
type input "[PERSON_NAME]"
click at [783, 328] on button "Next" at bounding box center [778, 323] width 65 height 34
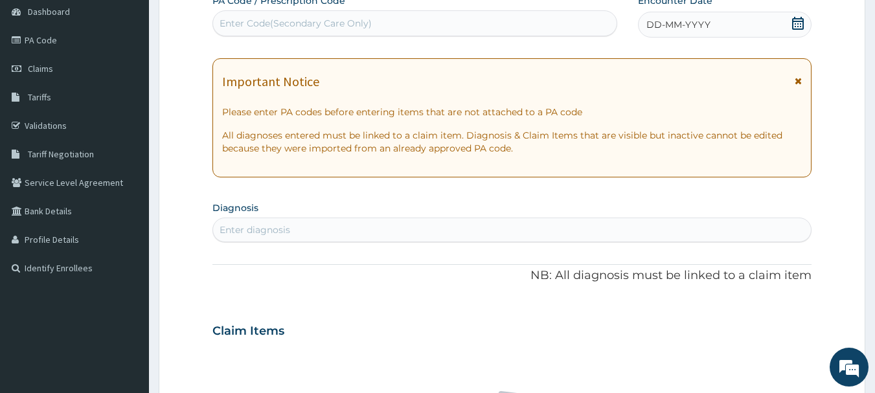
click at [796, 25] on icon at bounding box center [798, 23] width 13 height 13
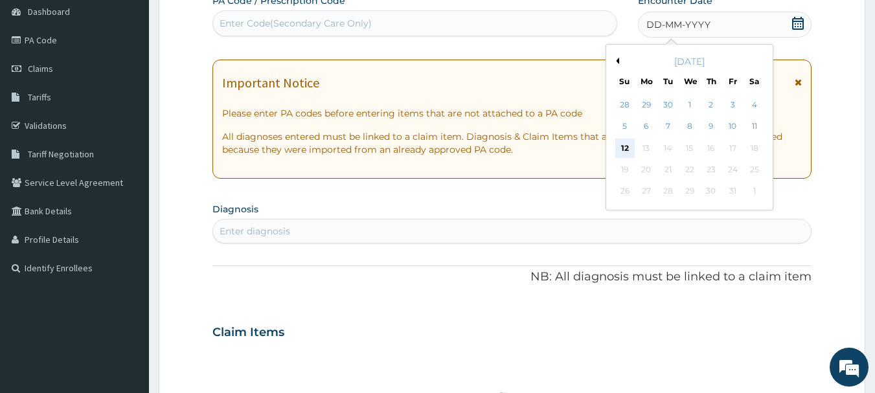
click at [625, 148] on div "12" at bounding box center [625, 148] width 19 height 19
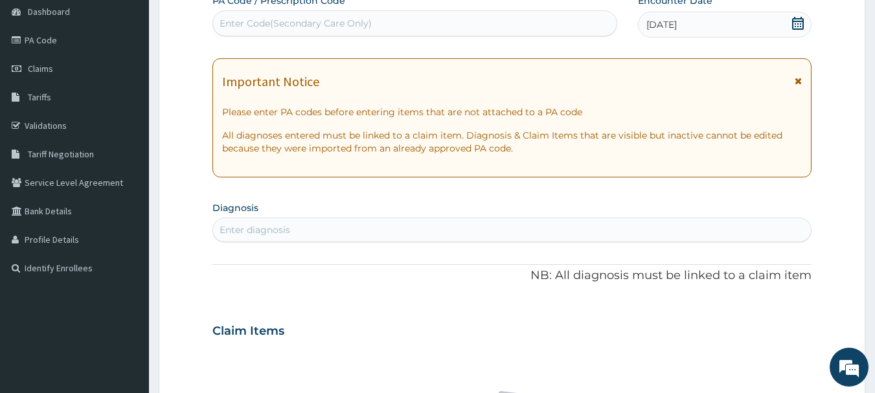
click at [801, 23] on icon at bounding box center [798, 23] width 12 height 13
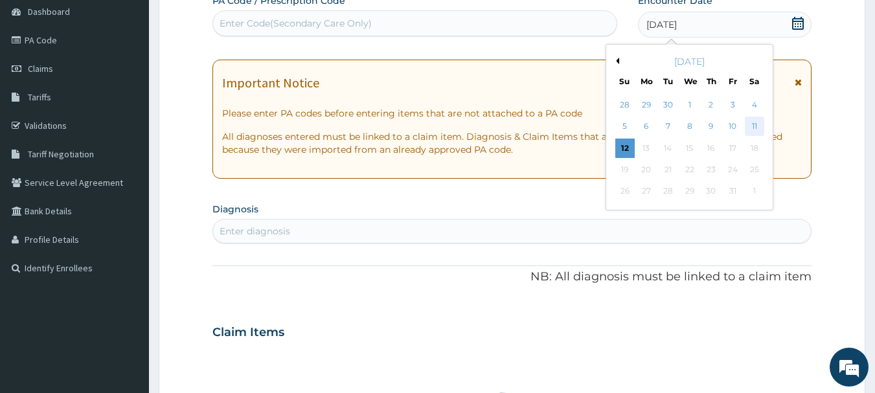
click at [756, 122] on div "11" at bounding box center [754, 126] width 19 height 19
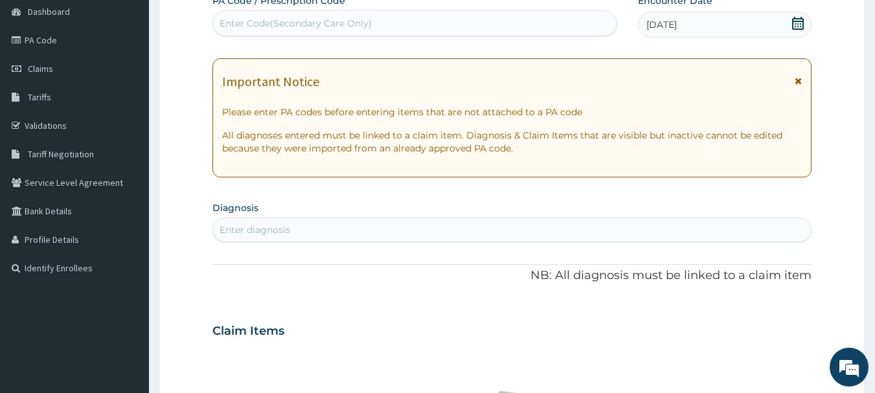
click at [272, 229] on div "Enter diagnosis" at bounding box center [255, 230] width 71 height 13
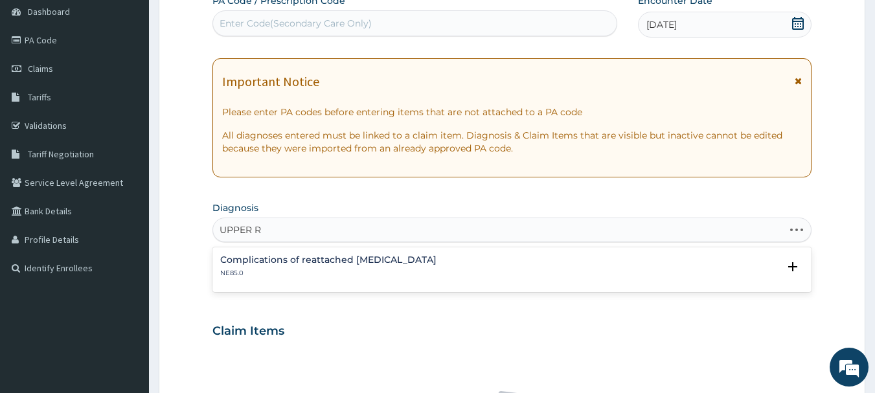
type input "UPPER"
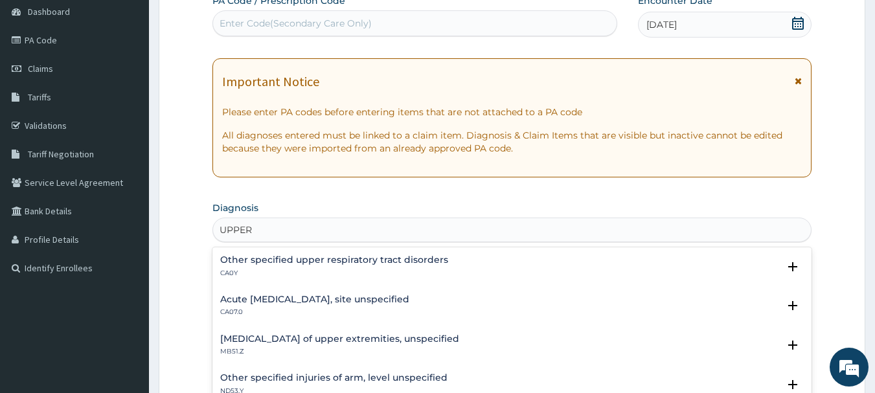
click at [351, 301] on h4 "Acute upper respiratory infection, site unspecified" at bounding box center [314, 300] width 189 height 10
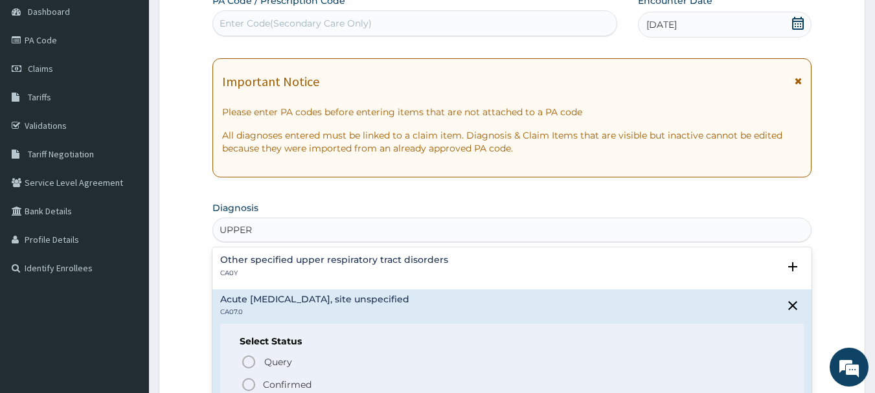
click at [250, 382] on icon "status option filled" at bounding box center [249, 385] width 16 height 16
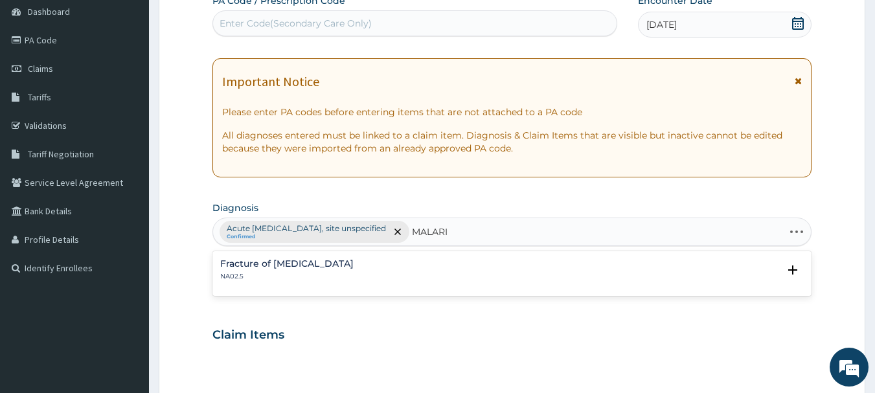
type input "MALARIA"
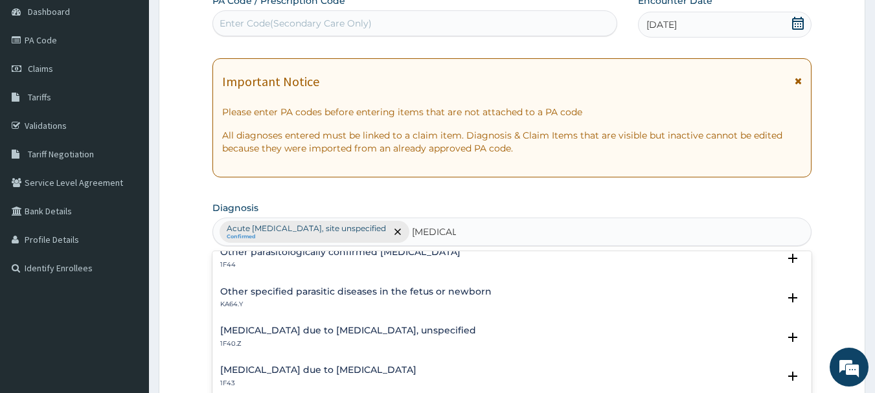
click at [388, 330] on h4 "Malaria due to Plasmodium falciparum, unspecified" at bounding box center [348, 331] width 256 height 10
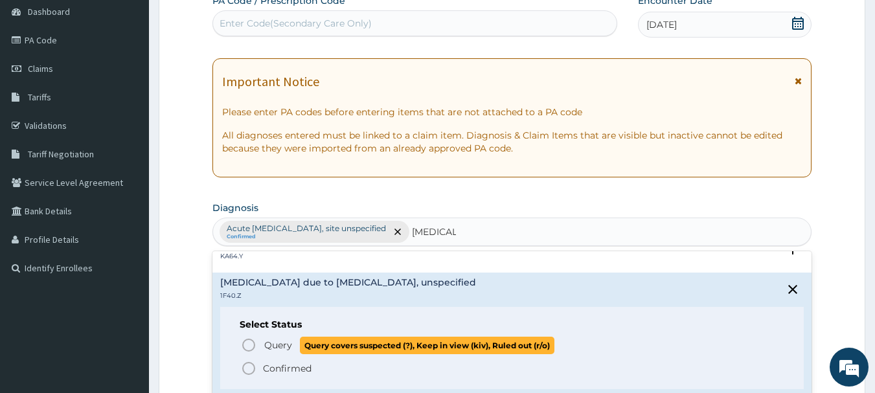
scroll to position [194, 0]
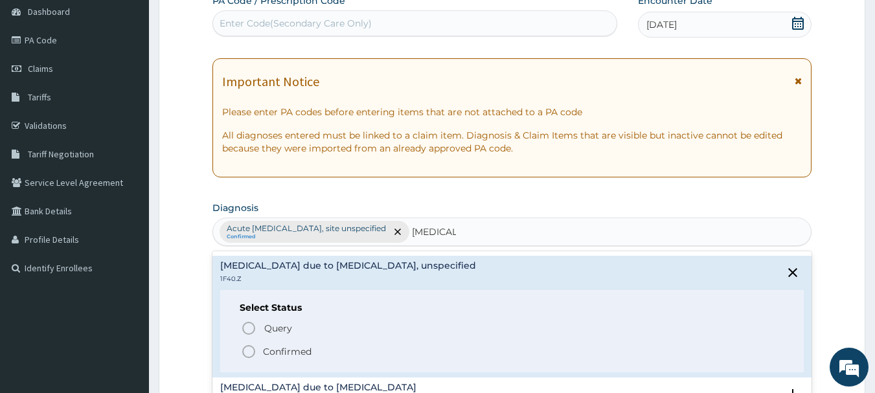
click at [243, 351] on circle "status option filled" at bounding box center [249, 352] width 12 height 12
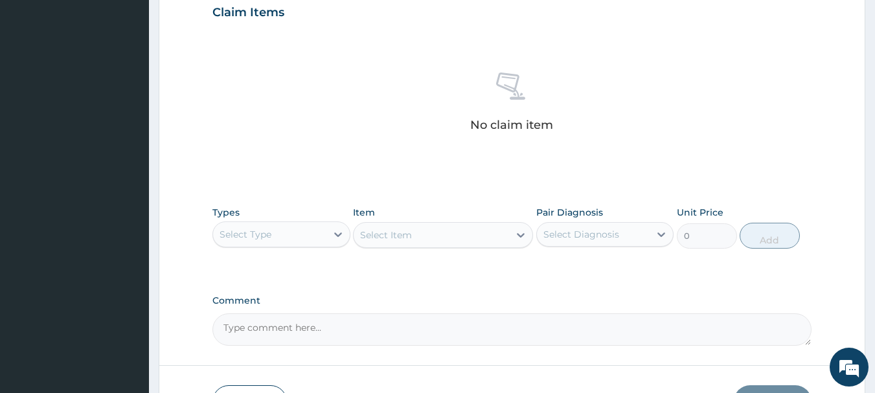
scroll to position [454, 0]
click at [292, 232] on div "Select Type" at bounding box center [269, 233] width 113 height 21
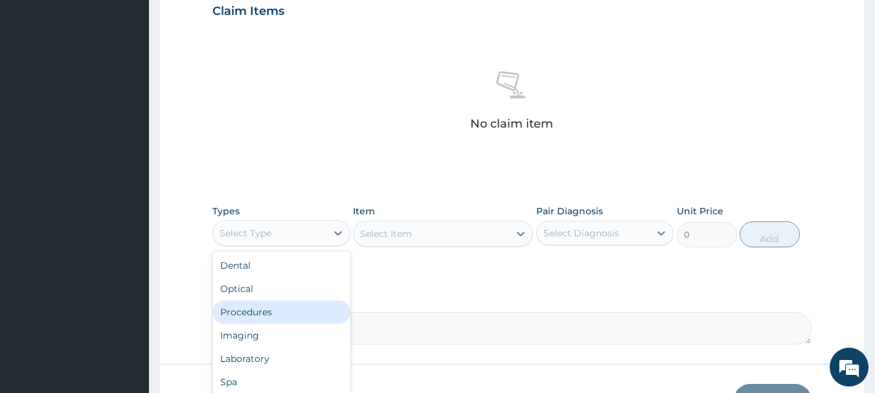
click at [282, 310] on div "Procedures" at bounding box center [282, 312] width 138 height 23
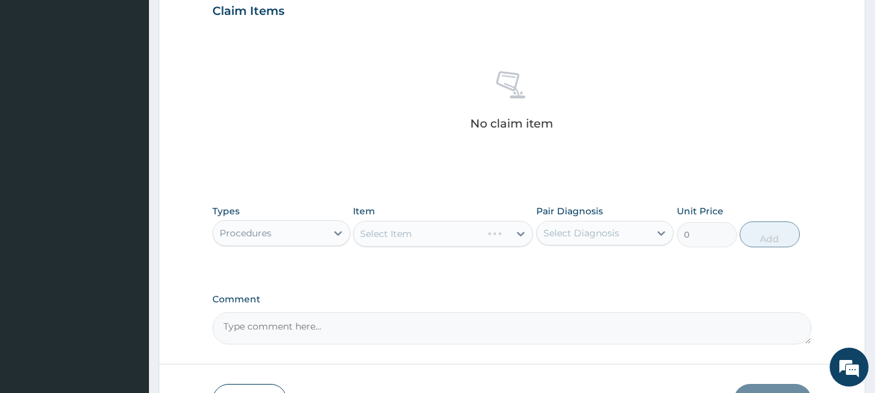
click at [445, 241] on div "Select Item" at bounding box center [443, 234] width 180 height 26
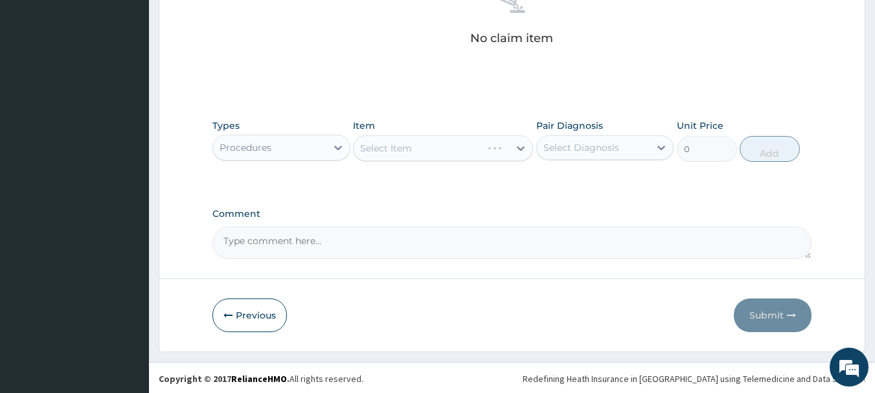
scroll to position [541, 0]
click at [433, 146] on div "Select Item" at bounding box center [443, 146] width 180 height 26
click at [432, 150] on div "Select Item" at bounding box center [443, 146] width 180 height 26
click at [430, 150] on div "Select Item" at bounding box center [443, 146] width 180 height 26
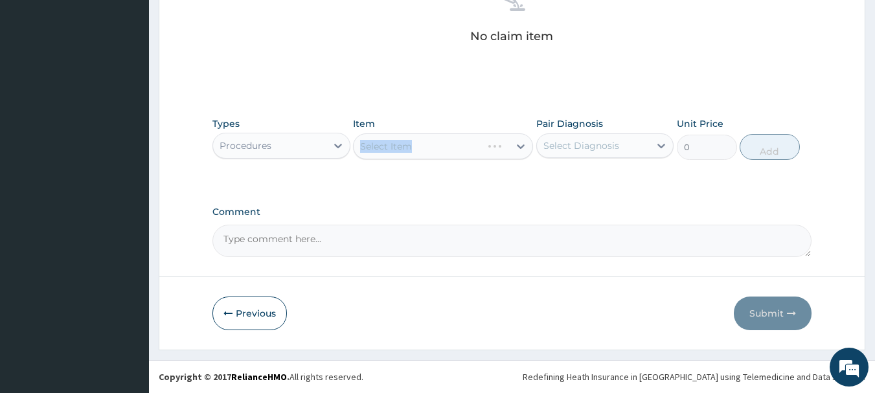
click at [430, 150] on div "Select Item" at bounding box center [443, 146] width 180 height 26
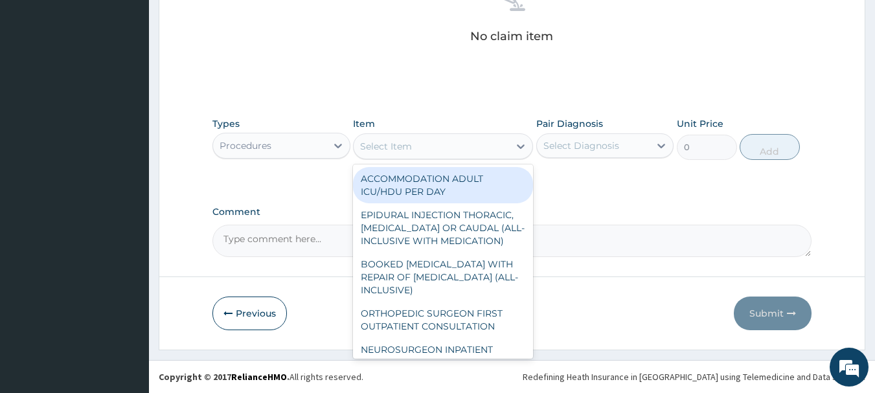
click at [434, 146] on div "Select Item" at bounding box center [432, 146] width 156 height 21
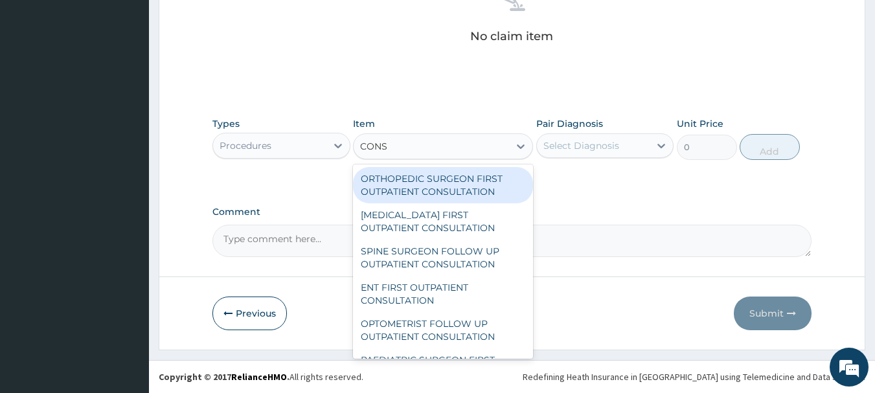
type input "CONSU"
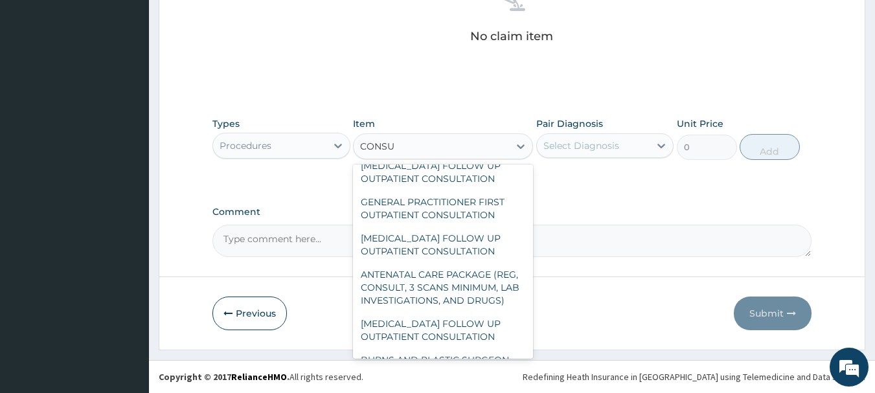
scroll to position [972, 0]
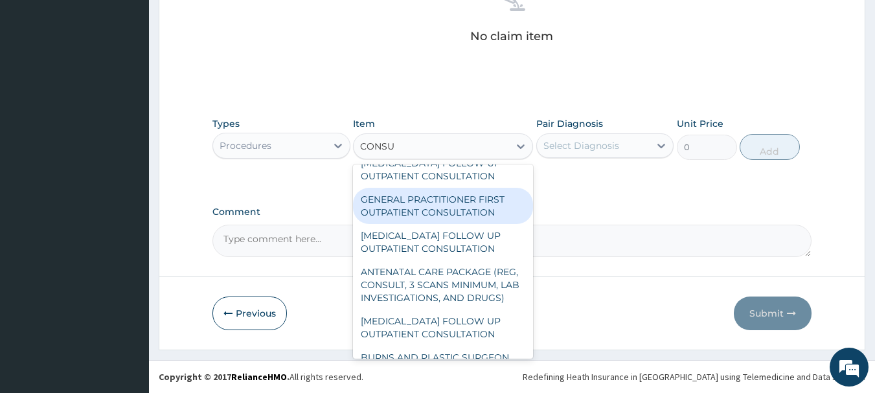
click at [433, 224] on div "GENERAL PRACTITIONER FIRST OUTPATIENT CONSULTATION" at bounding box center [443, 206] width 180 height 36
type input "3750"
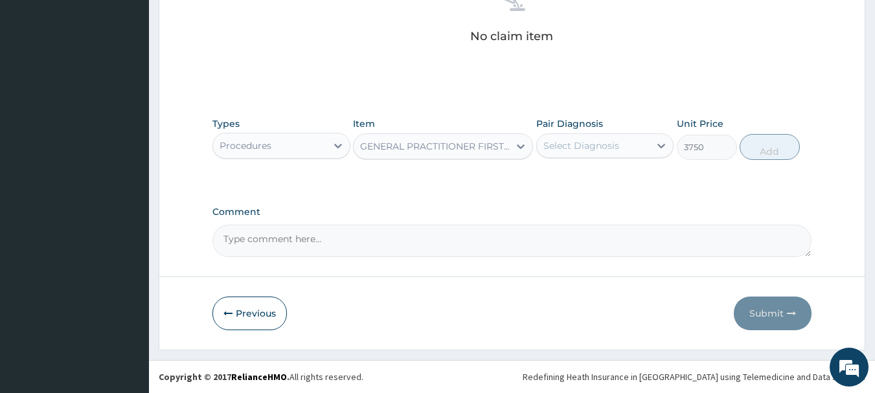
click at [563, 144] on div "Select Diagnosis" at bounding box center [582, 145] width 76 height 13
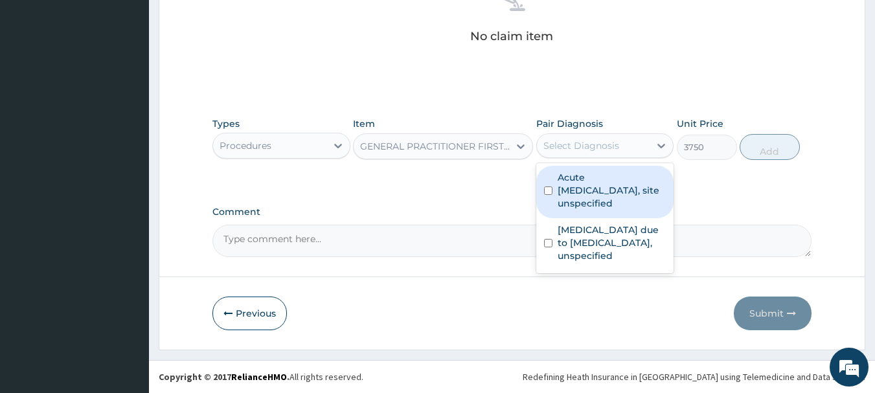
click at [575, 194] on label "Acute upper respiratory infection, site unspecified" at bounding box center [612, 190] width 109 height 39
checkbox input "true"
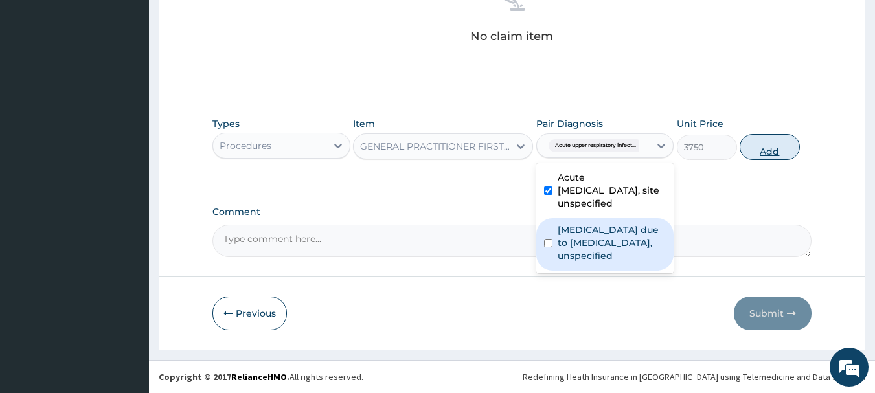
drag, startPoint x: 577, startPoint y: 232, endPoint x: 759, endPoint y: 154, distance: 198.2
click at [582, 224] on label "Malaria due to Plasmodium falciparum, unspecified" at bounding box center [612, 243] width 109 height 39
checkbox input "true"
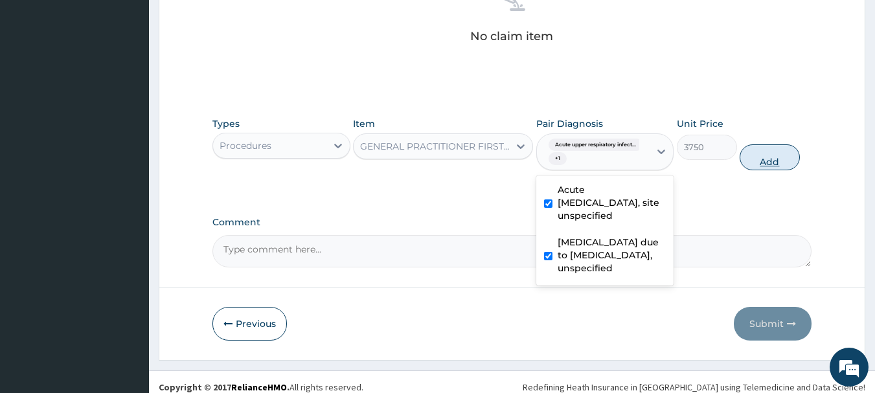
click at [782, 160] on button "Add" at bounding box center [770, 157] width 60 height 26
type input "0"
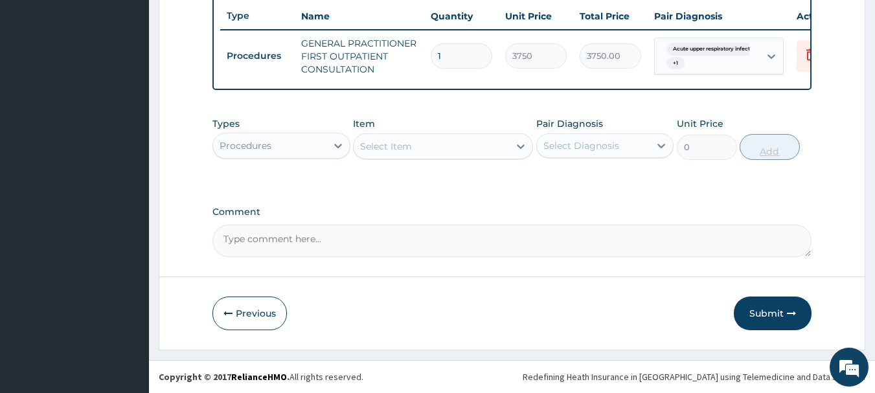
scroll to position [496, 0]
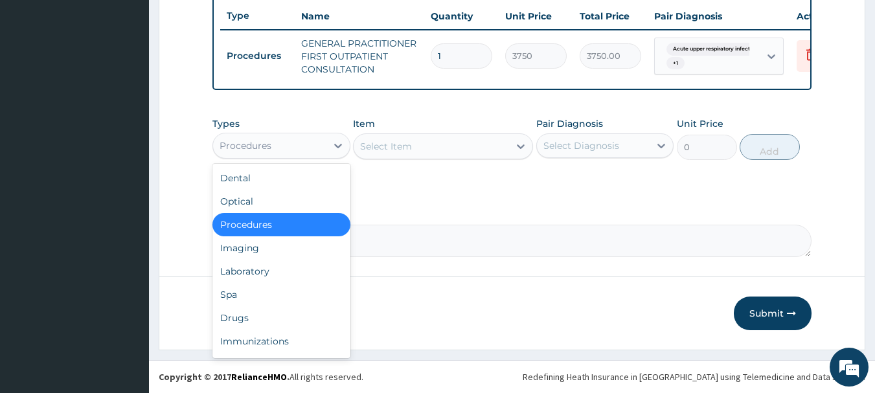
click at [308, 141] on div "Procedures" at bounding box center [269, 145] width 113 height 21
click at [292, 260] on div "Laboratory" at bounding box center [282, 271] width 138 height 23
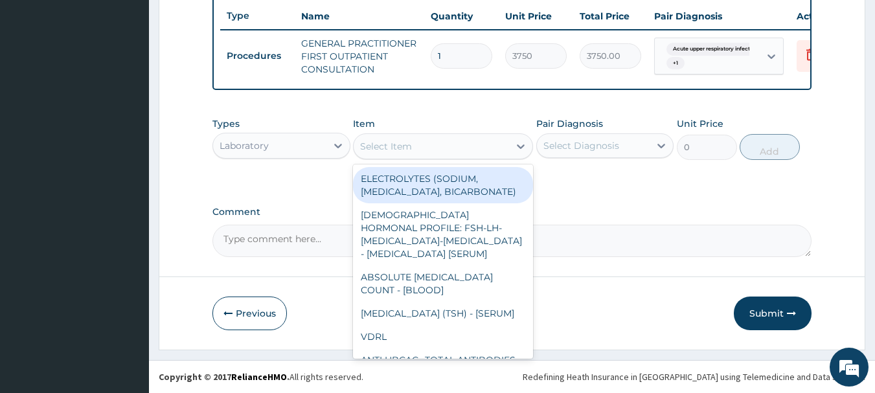
click at [384, 150] on div "Select Item" at bounding box center [386, 146] width 52 height 13
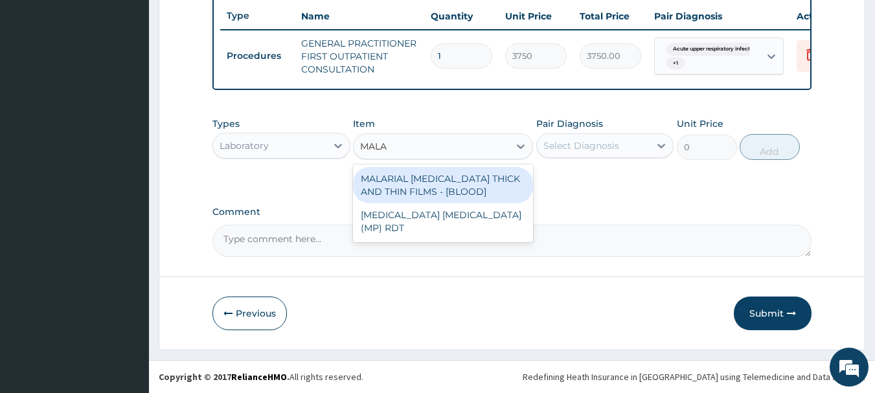
type input "MALAR"
click at [410, 181] on div "MALARIAL PARASITE THICK AND THIN FILMS - [BLOOD]" at bounding box center [443, 185] width 180 height 36
type input "2187.5"
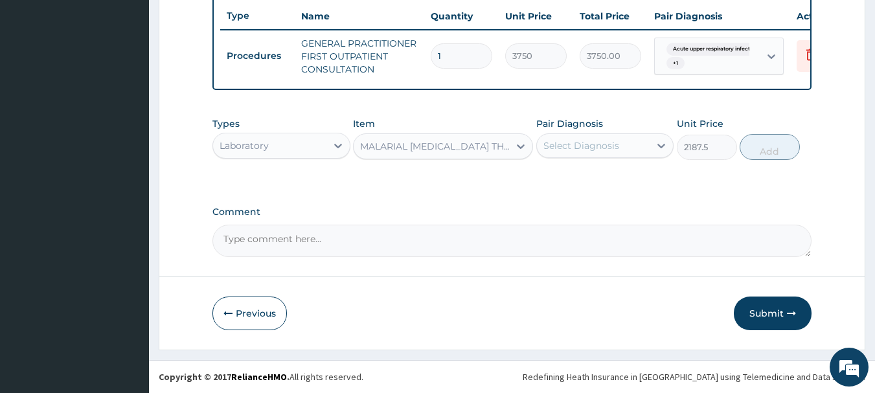
click at [592, 147] on div "Select Diagnosis" at bounding box center [582, 145] width 76 height 13
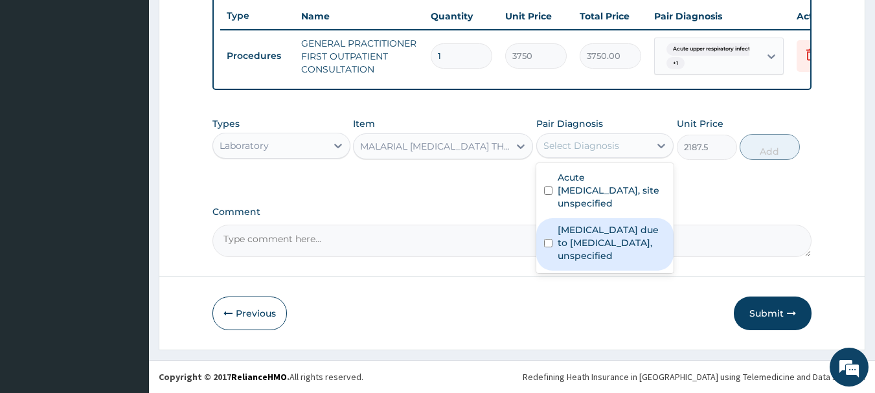
drag, startPoint x: 594, startPoint y: 244, endPoint x: 711, endPoint y: 185, distance: 131.3
click at [604, 243] on label "Malaria due to Plasmodium falciparum, unspecified" at bounding box center [612, 243] width 109 height 39
checkbox input "true"
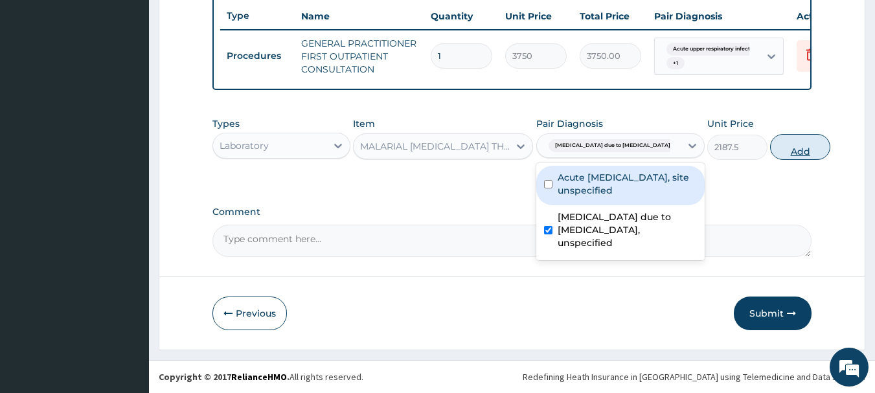
click at [778, 144] on button "Add" at bounding box center [800, 147] width 60 height 26
type input "0"
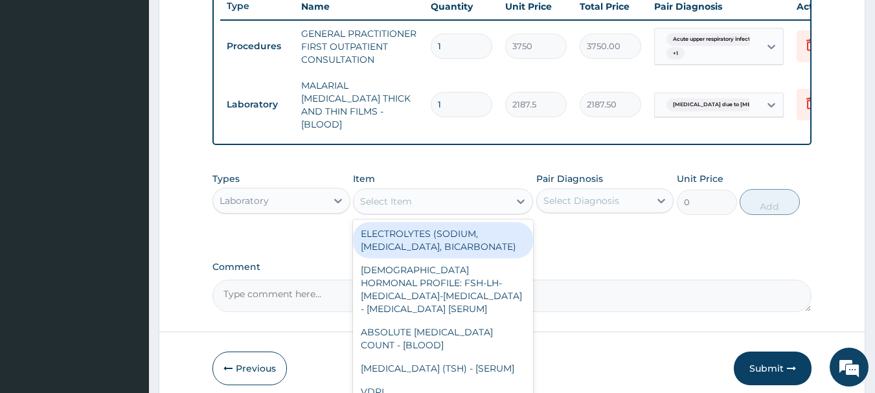
click at [375, 200] on div "Select Item" at bounding box center [386, 201] width 52 height 13
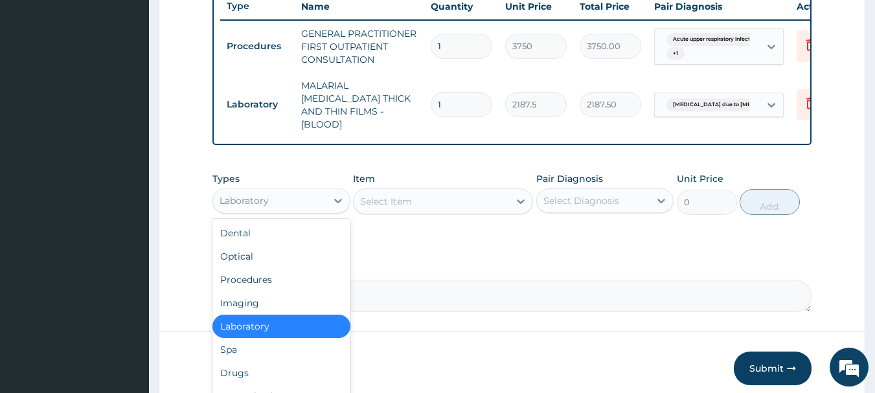
click at [324, 203] on div "Laboratory" at bounding box center [269, 200] width 113 height 21
click at [308, 365] on div "Drugs" at bounding box center [282, 373] width 138 height 23
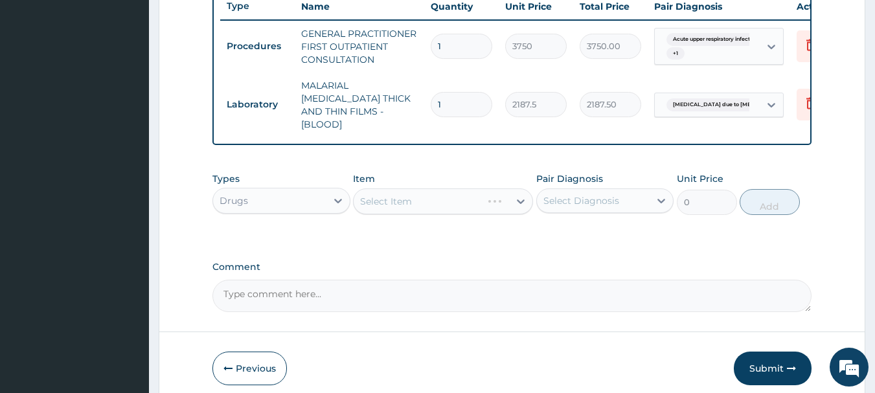
click at [454, 196] on div "Select Item" at bounding box center [443, 202] width 180 height 26
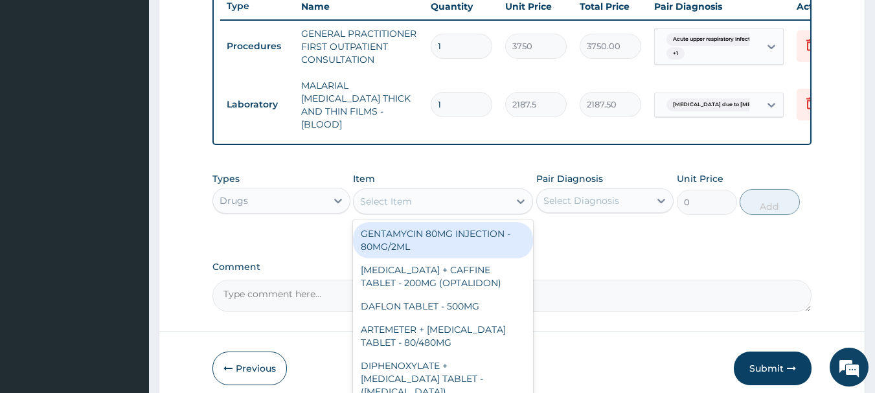
click at [454, 200] on div "Select Item" at bounding box center [432, 201] width 156 height 21
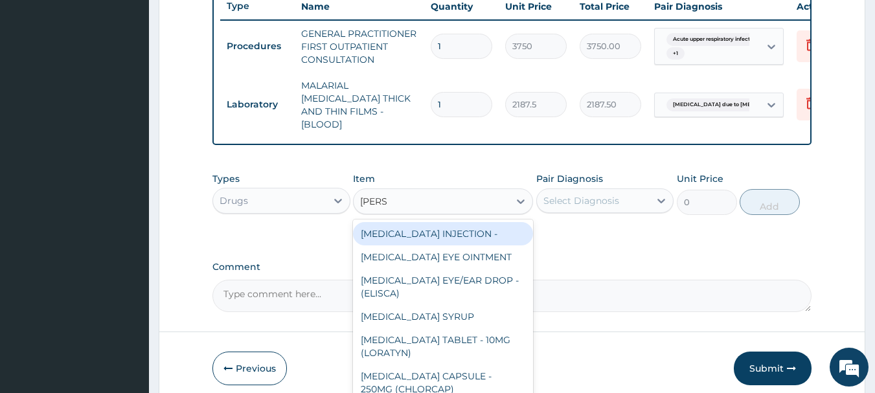
type input "LORAT"
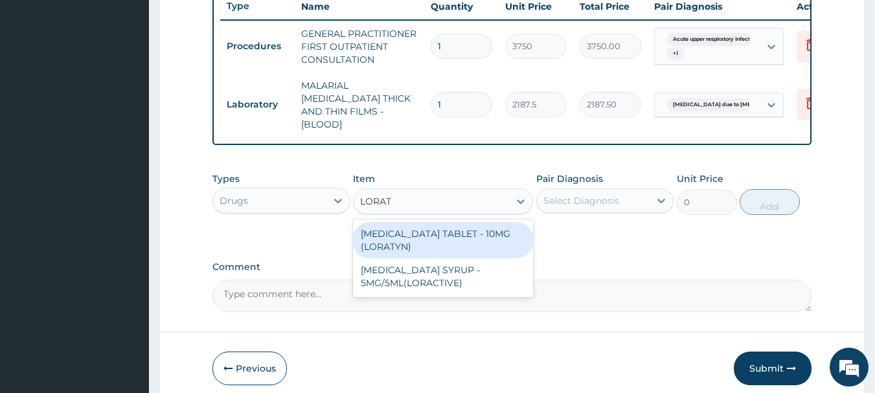
click at [463, 229] on div "LORATADINE TABLET - 10MG (LORATYN)" at bounding box center [443, 240] width 180 height 36
type input "98"
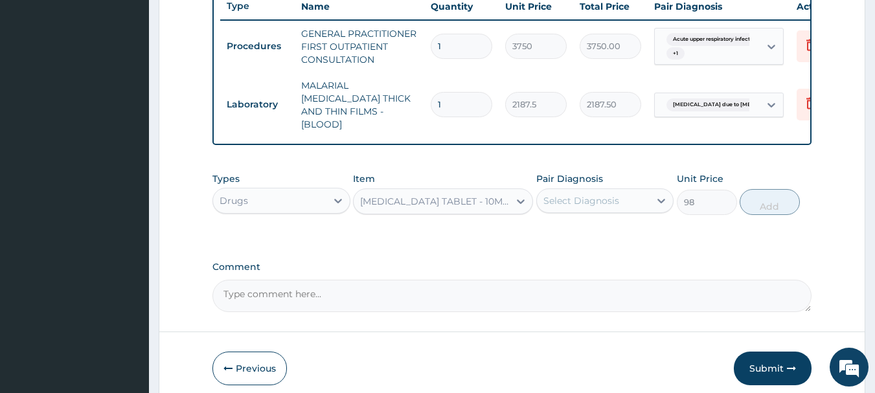
click at [614, 194] on div "Select Diagnosis" at bounding box center [582, 200] width 76 height 13
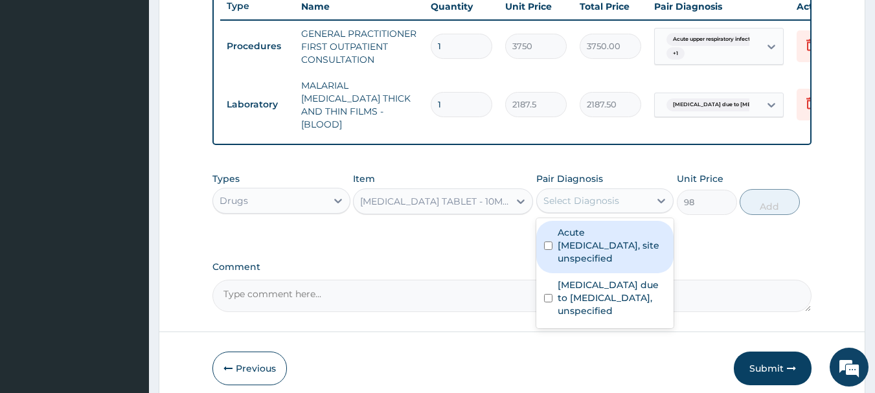
click at [608, 245] on label "Acute upper respiratory infection, site unspecified" at bounding box center [612, 245] width 109 height 39
checkbox input "true"
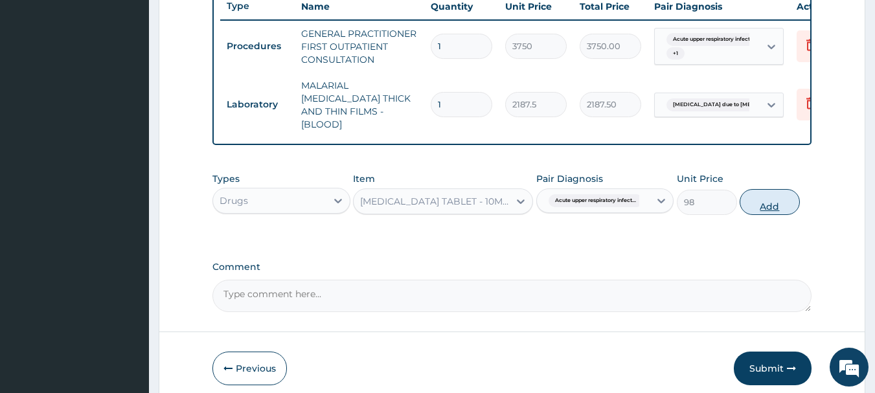
click at [768, 202] on button "Add" at bounding box center [770, 202] width 60 height 26
type input "0"
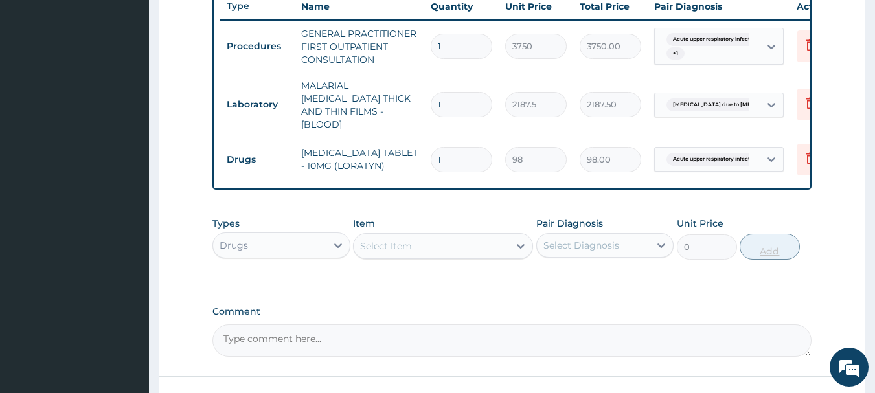
type input "10"
type input "980.00"
type input "10"
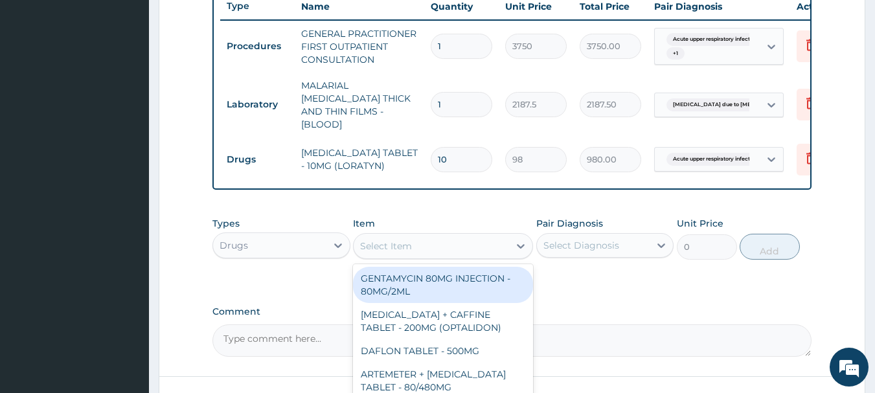
click at [449, 246] on div "Select Item" at bounding box center [432, 246] width 156 height 21
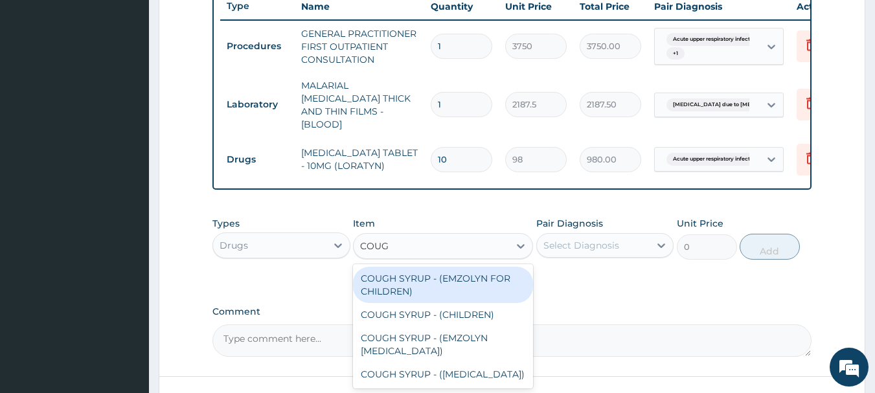
type input "COUGH"
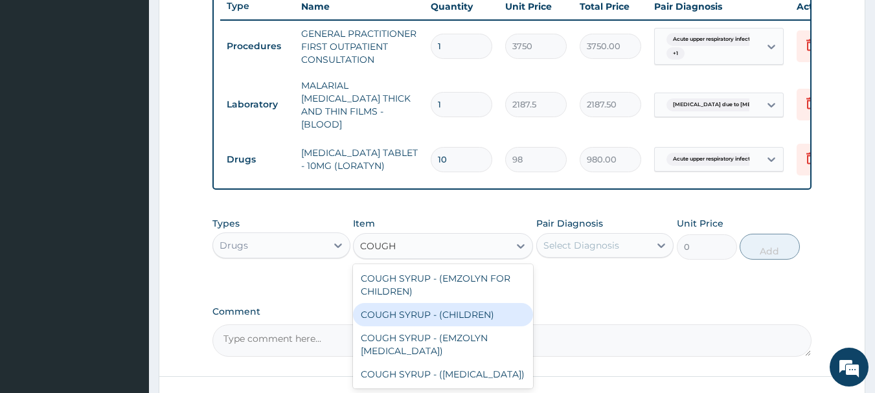
click at [439, 303] on div "COUGH SYRUP - (CHILDREN)" at bounding box center [443, 314] width 180 height 23
type input "1120"
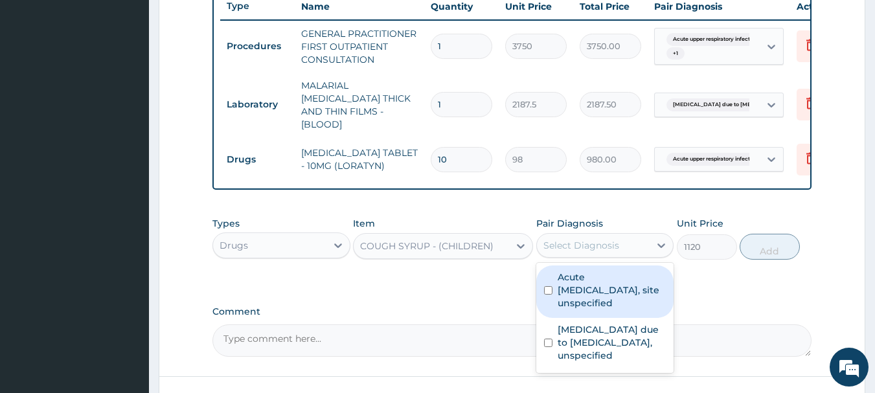
click at [630, 244] on div "Select Diagnosis" at bounding box center [593, 245] width 113 height 21
click at [610, 289] on label "Acute upper respiratory infection, site unspecified" at bounding box center [612, 290] width 109 height 39
checkbox input "true"
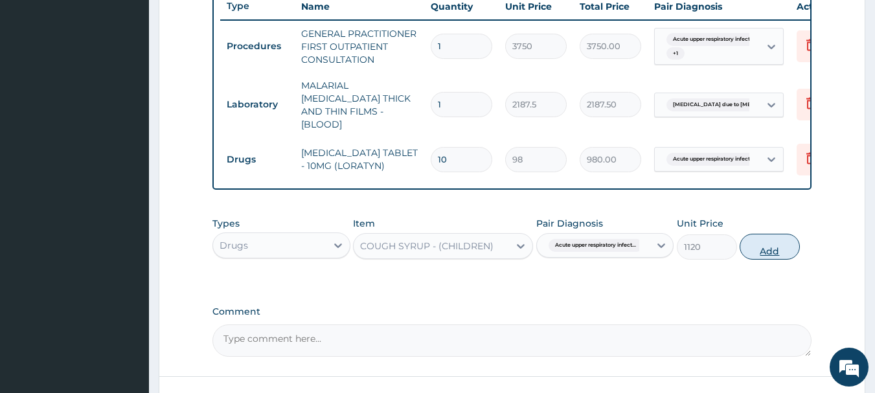
click at [769, 240] on button "Add" at bounding box center [770, 247] width 60 height 26
type input "0"
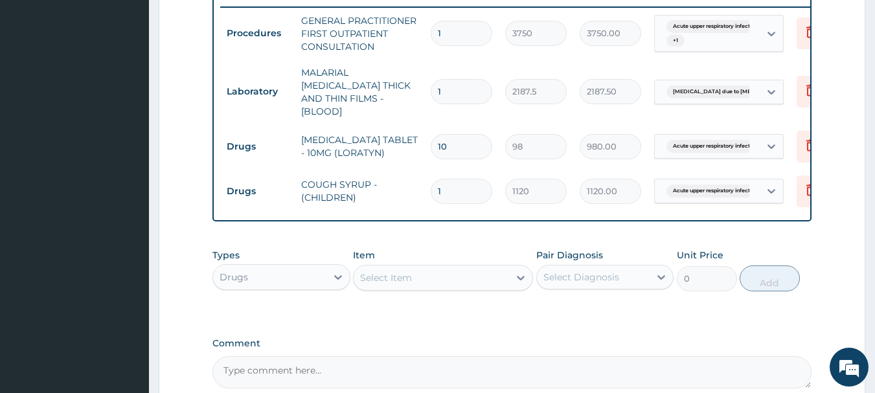
scroll to position [508, 0]
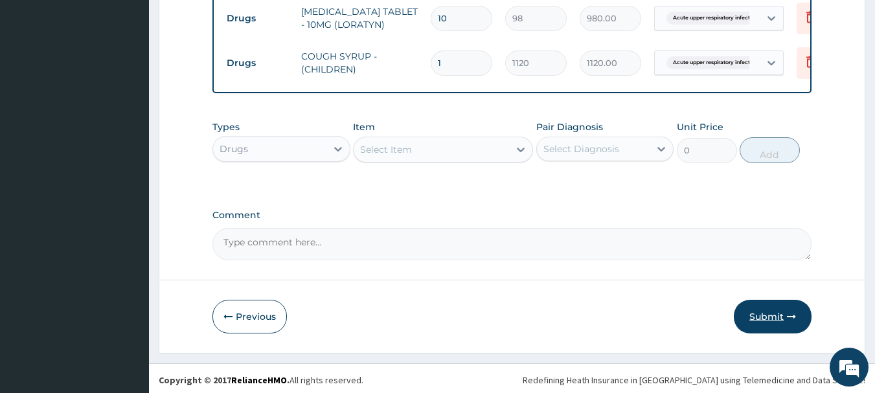
click at [770, 311] on button "Submit" at bounding box center [773, 317] width 78 height 34
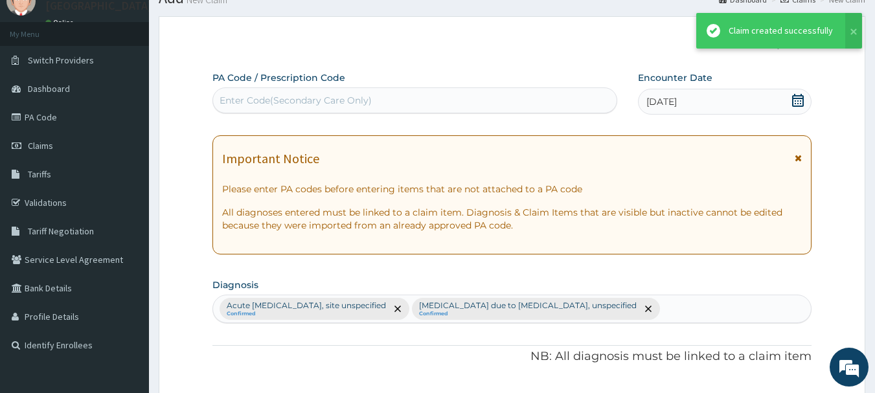
scroll to position [638, 0]
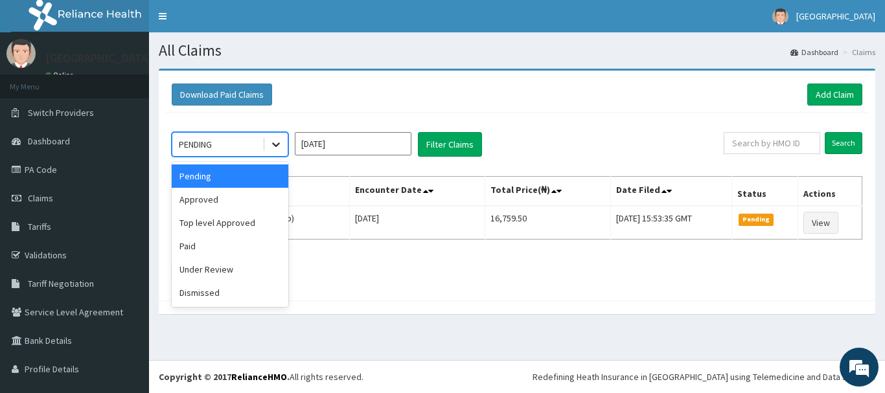
click at [275, 143] on icon at bounding box center [276, 144] width 13 height 13
click at [245, 200] on div "Approved" at bounding box center [230, 199] width 117 height 23
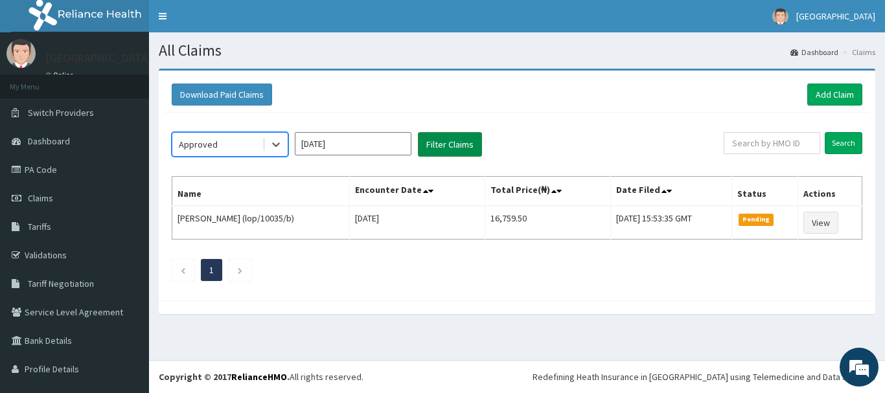
click at [440, 145] on button "Filter Claims" at bounding box center [450, 144] width 64 height 25
